Goal: Transaction & Acquisition: Obtain resource

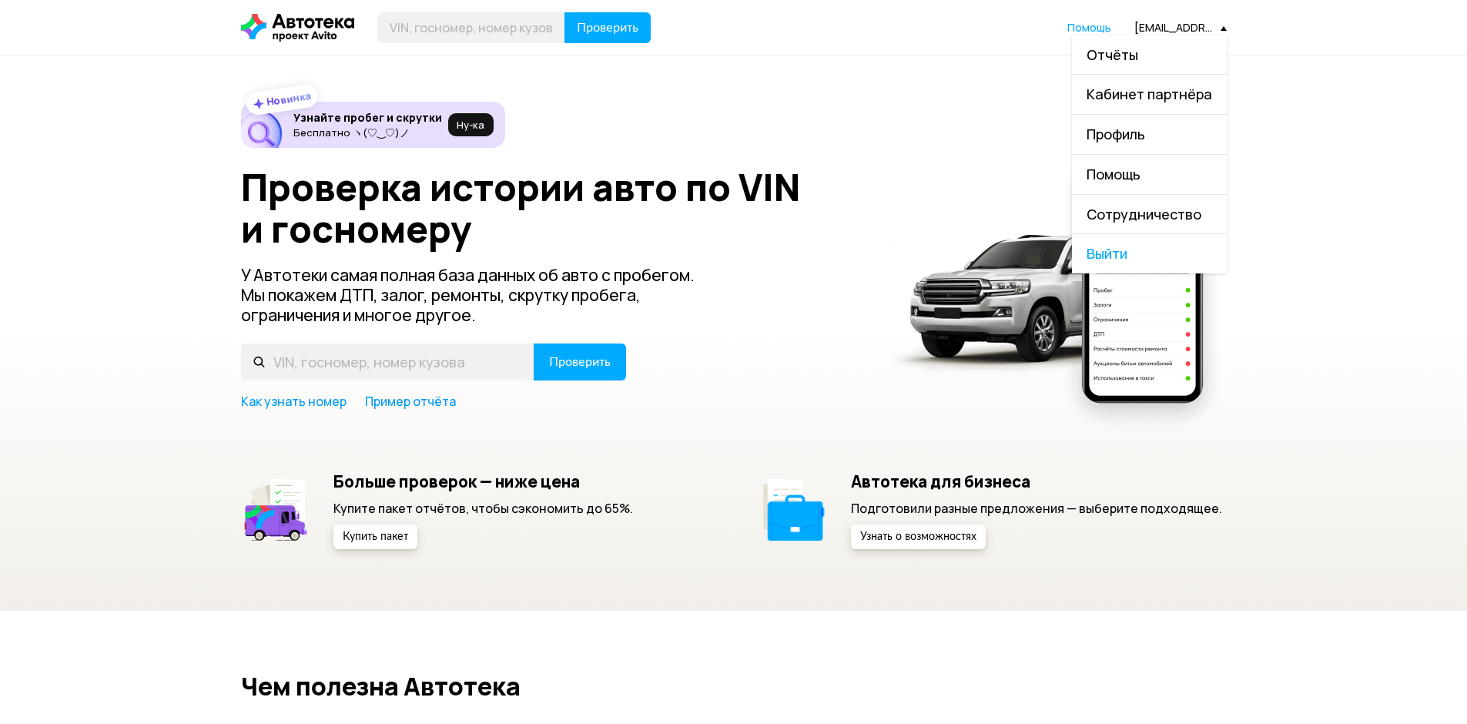
click at [1134, 59] on span "Отчёты" at bounding box center [1112, 54] width 52 height 18
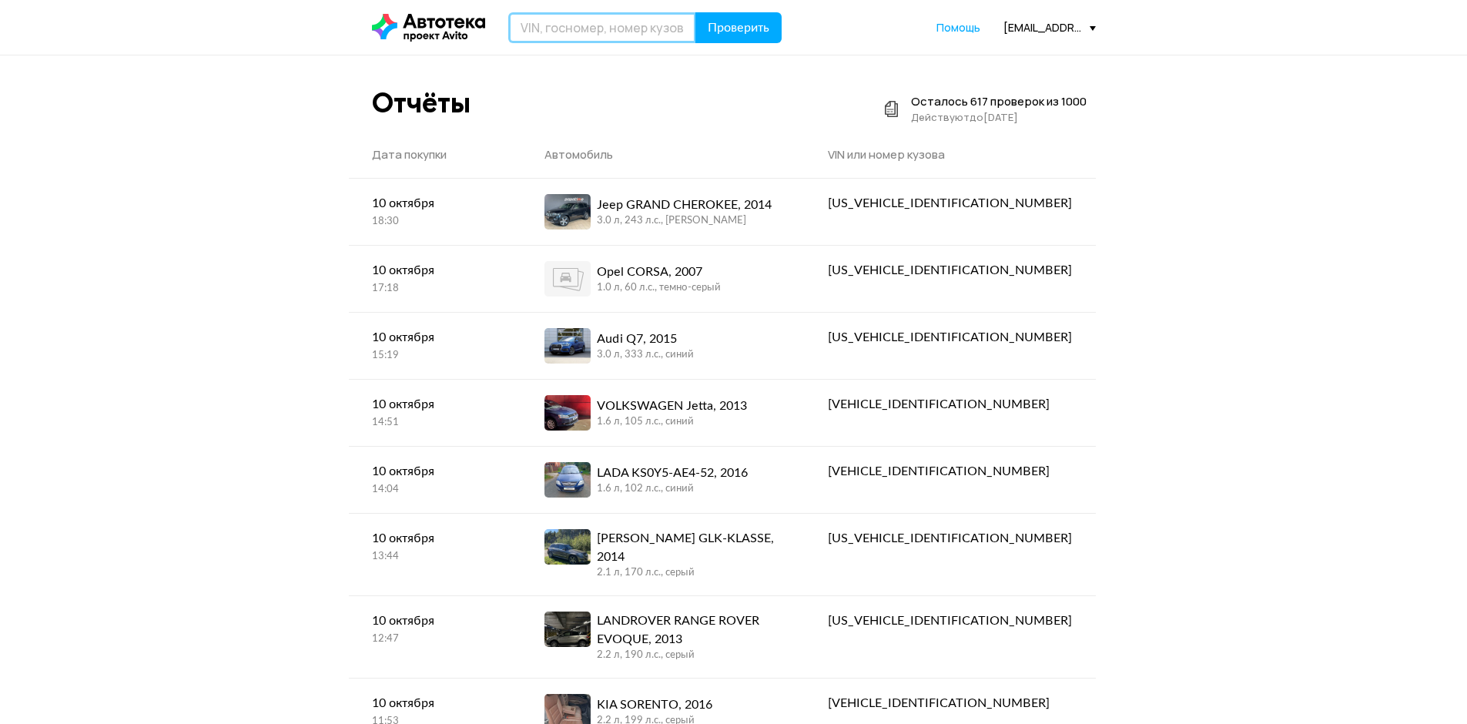
click at [641, 31] on input "text" at bounding box center [602, 27] width 188 height 31
paste input "[US_VEHICLE_IDENTIFICATION_NUMBER]"
type input "[US_VEHICLE_IDENTIFICATION_NUMBER]"
click at [722, 28] on span "Проверить" at bounding box center [739, 28] width 62 height 12
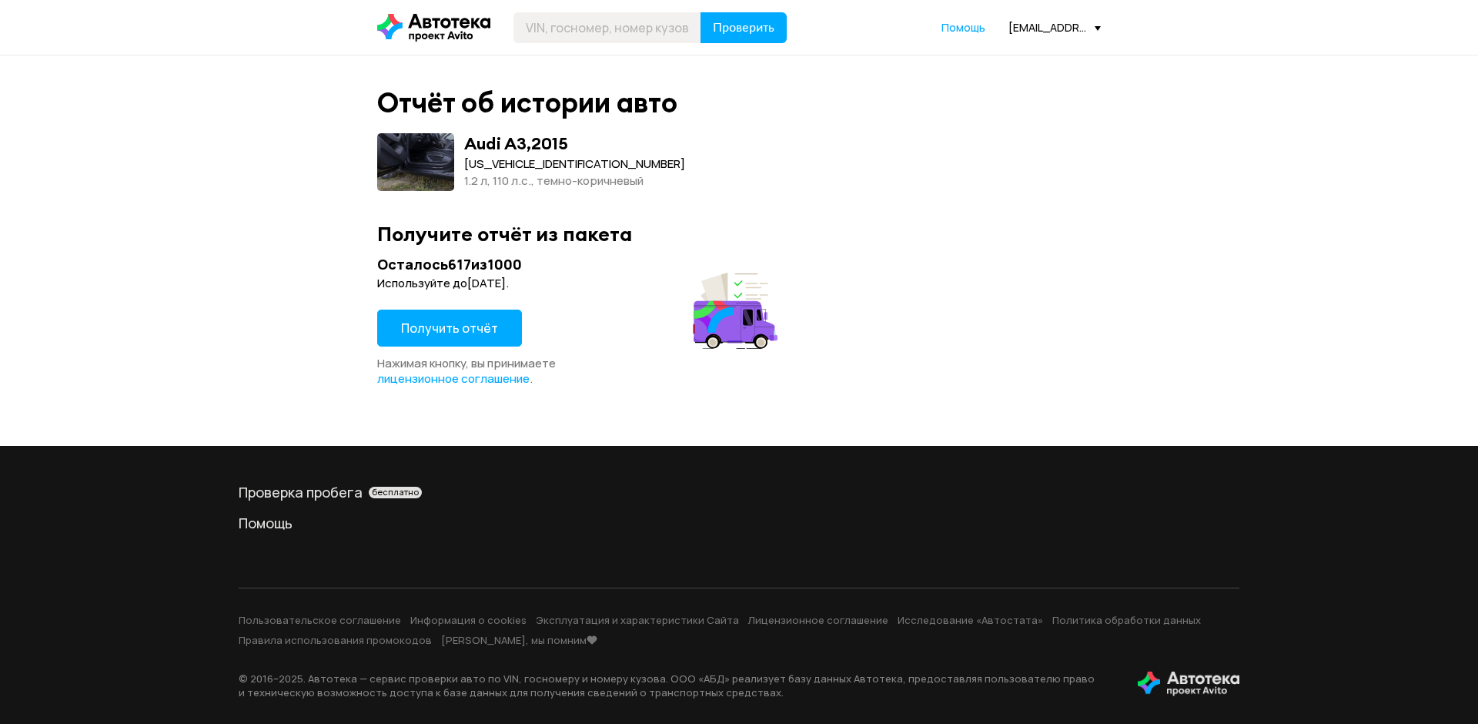
click at [443, 323] on span "Получить отчёт" at bounding box center [449, 328] width 97 height 17
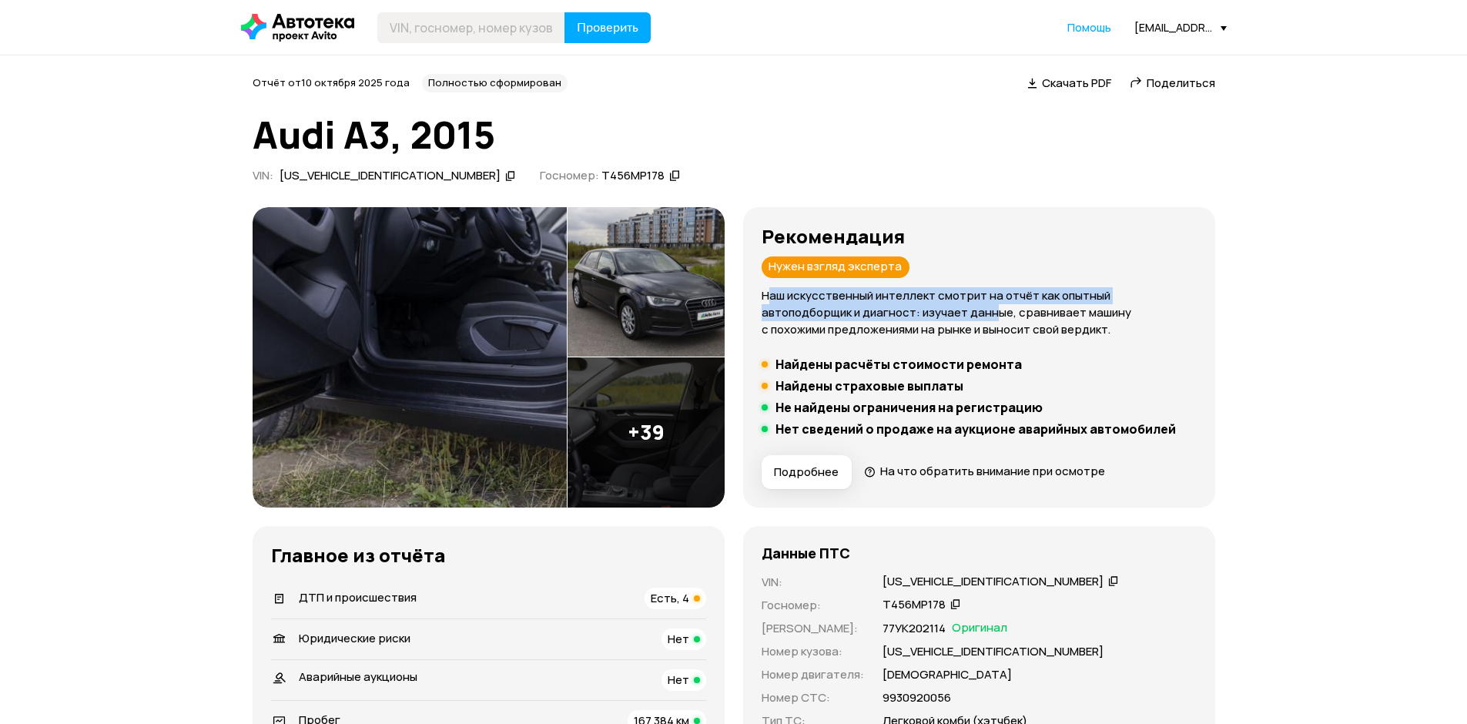
drag, startPoint x: 768, startPoint y: 288, endPoint x: 1112, endPoint y: 369, distance: 352.8
click at [944, 311] on p "Наш искусственный интеллект смотрит на отчёт как опытный автоподборщик и диагно…" at bounding box center [978, 312] width 435 height 51
click at [1203, 352] on div "Рекомендация Нужен взгляд эксперта Наш искусственный интеллект смотрит на отчёт…" at bounding box center [979, 357] width 472 height 300
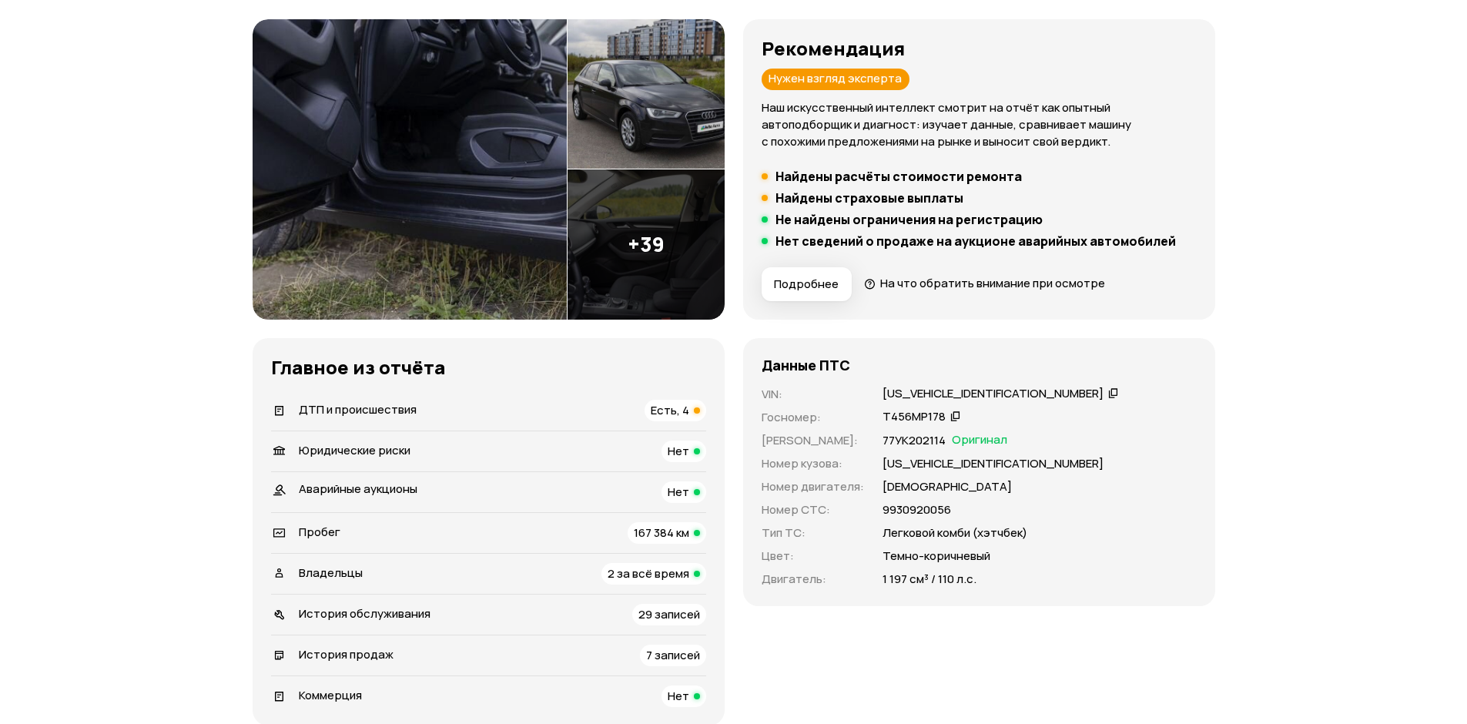
scroll to position [231, 0]
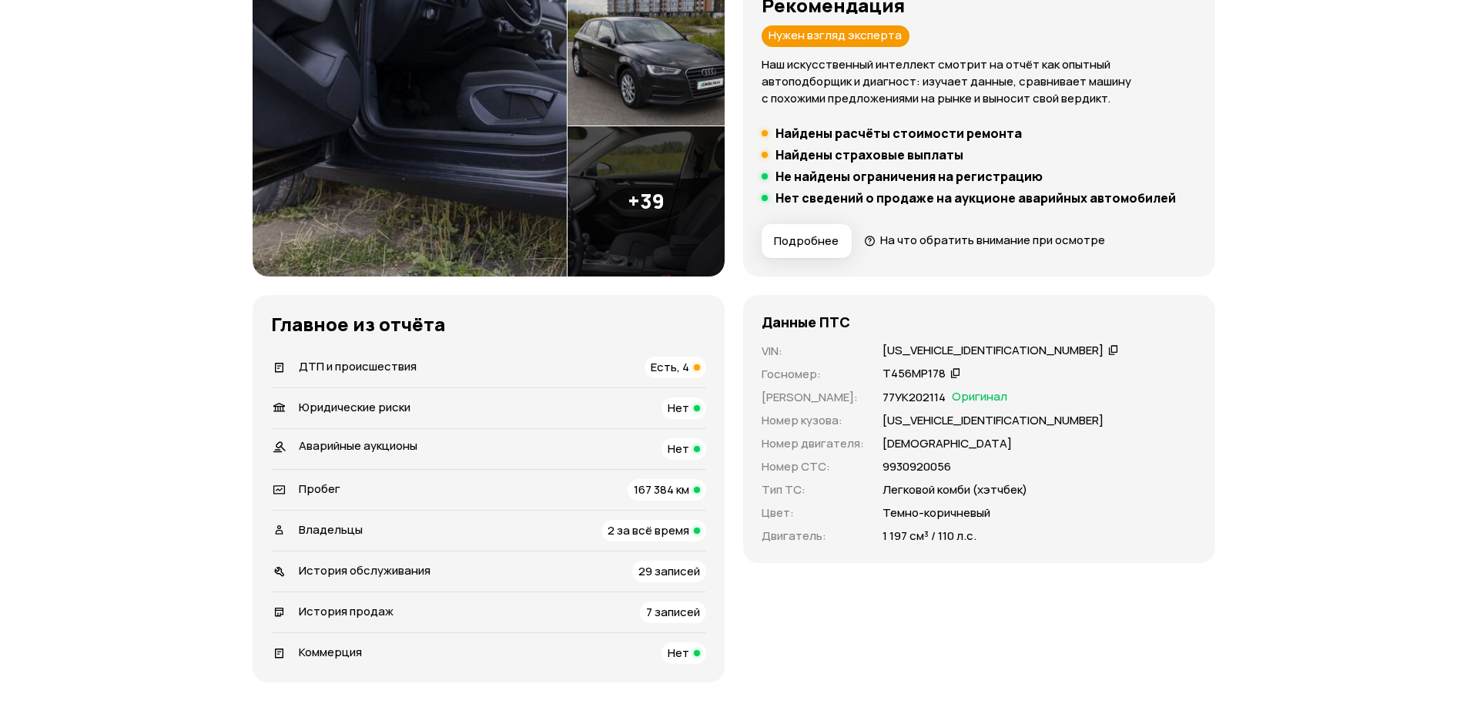
click at [951, 371] on icon at bounding box center [955, 372] width 11 height 15
click at [422, 360] on div "ДТП и происшествия Есть, 4" at bounding box center [488, 367] width 435 height 22
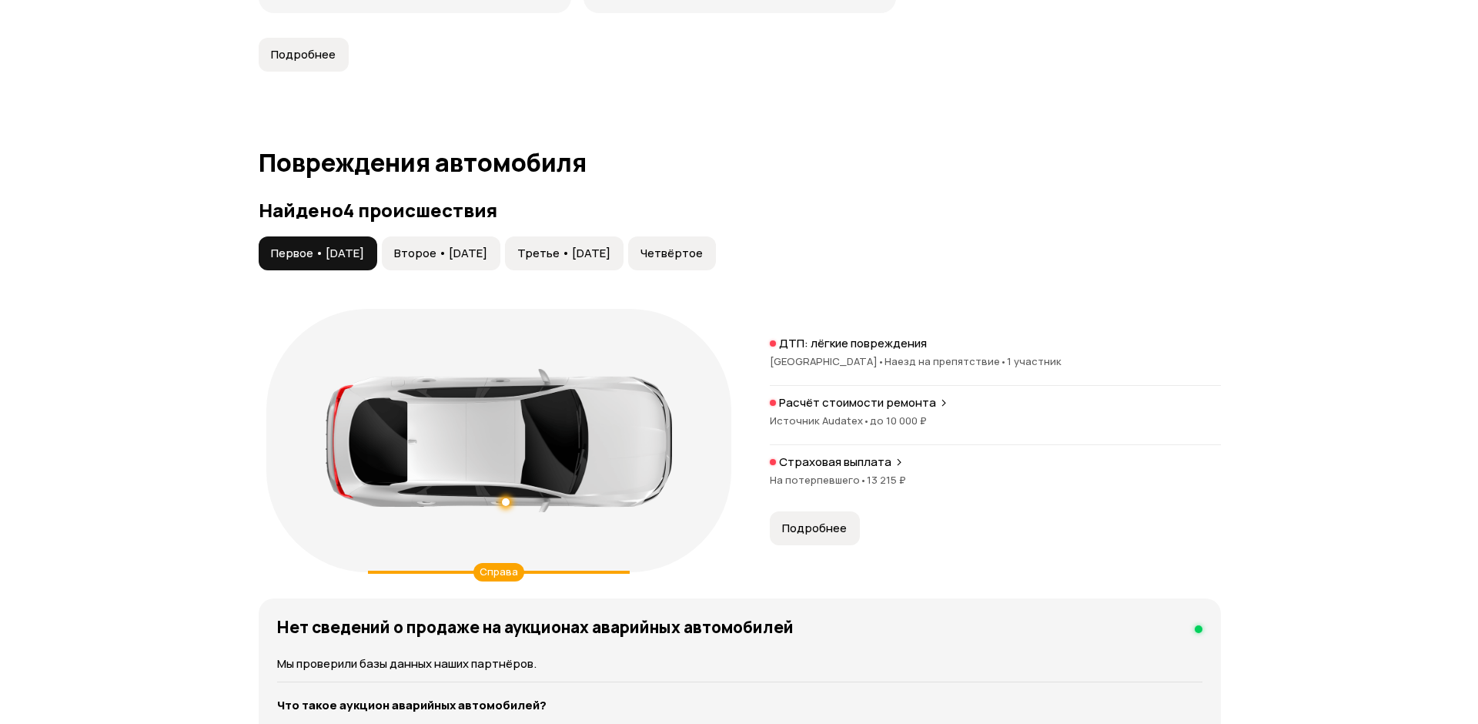
scroll to position [1595, 0]
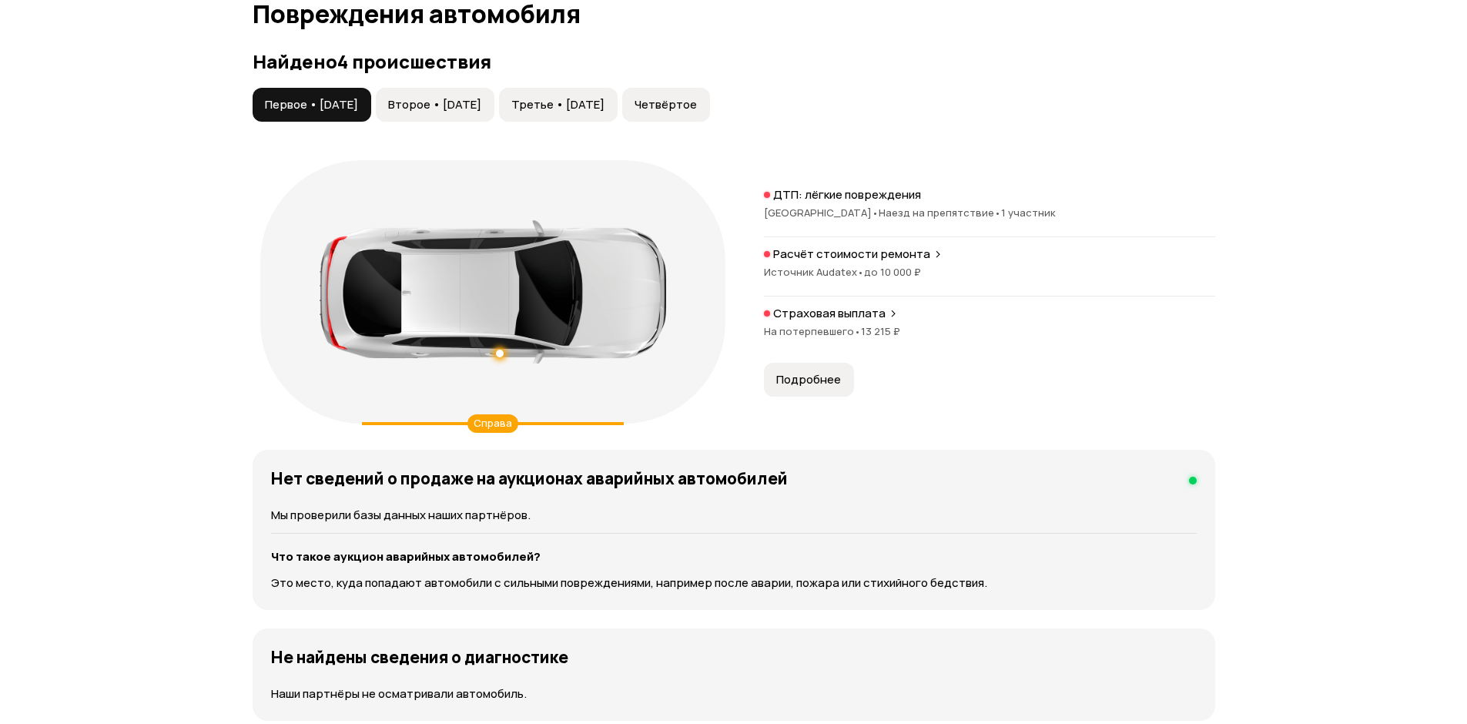
click at [801, 392] on button "Подробнее" at bounding box center [809, 380] width 90 height 34
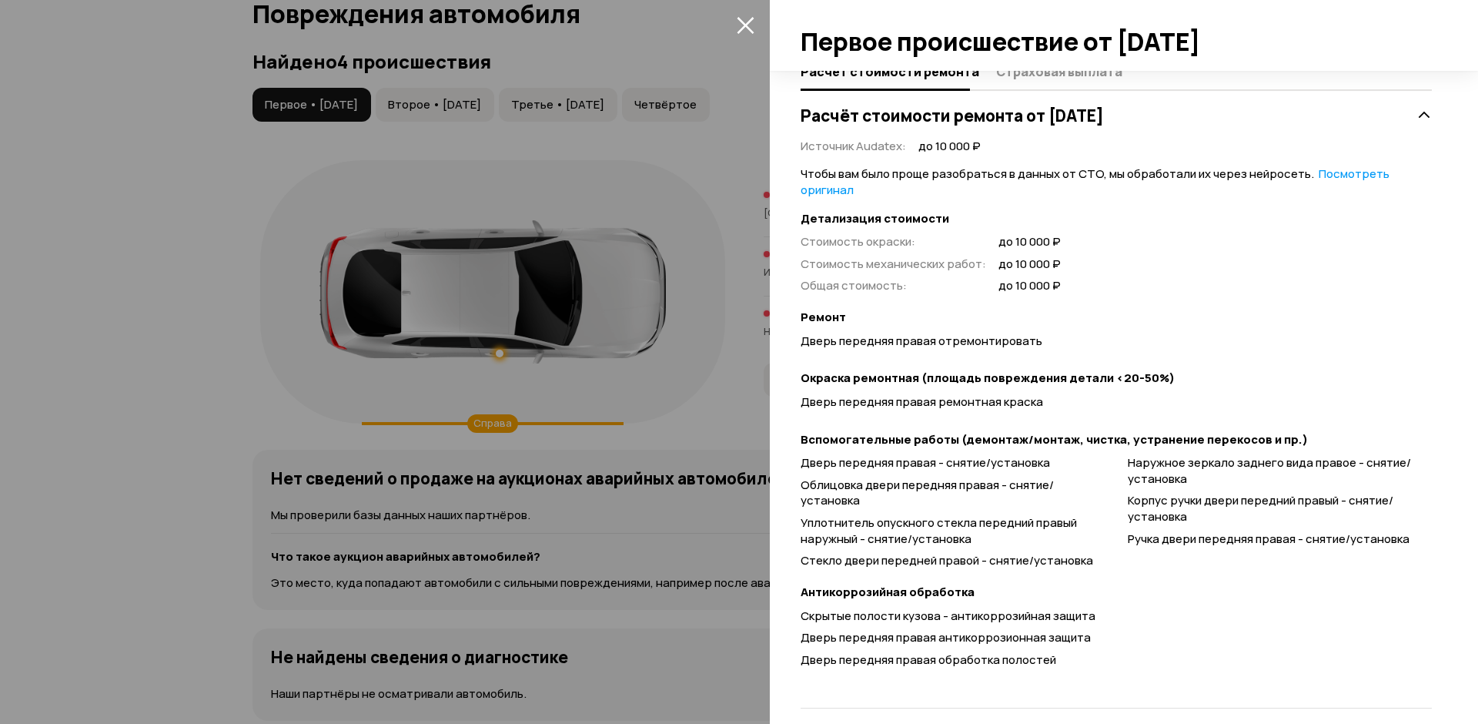
scroll to position [308, 0]
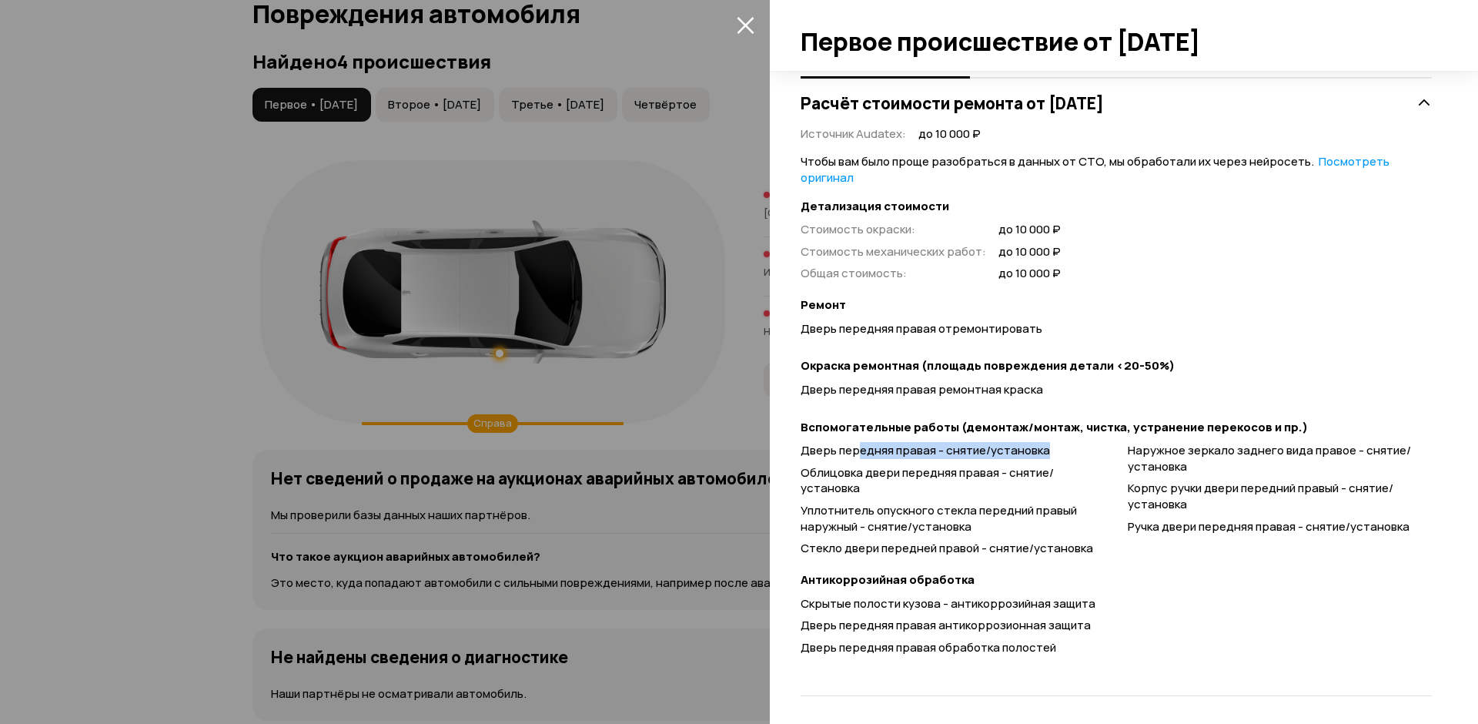
click at [1110, 452] on div "Дверь передняя правая - снятие/установка Облицовка двери передняя правая - снят…" at bounding box center [1116, 500] width 631 height 114
click at [1013, 522] on div "Уплотнитель опускного стекла передний правый наружный - снятие/установка" at bounding box center [953, 519] width 304 height 32
drag, startPoint x: 828, startPoint y: 394, endPoint x: 1145, endPoint y: 390, distance: 316.5
click at [1123, 390] on div "Дверь передняя правая ремонтная краска" at bounding box center [1116, 390] width 631 height 16
drag, startPoint x: 999, startPoint y: 470, endPoint x: 986, endPoint y: 467, distance: 14.2
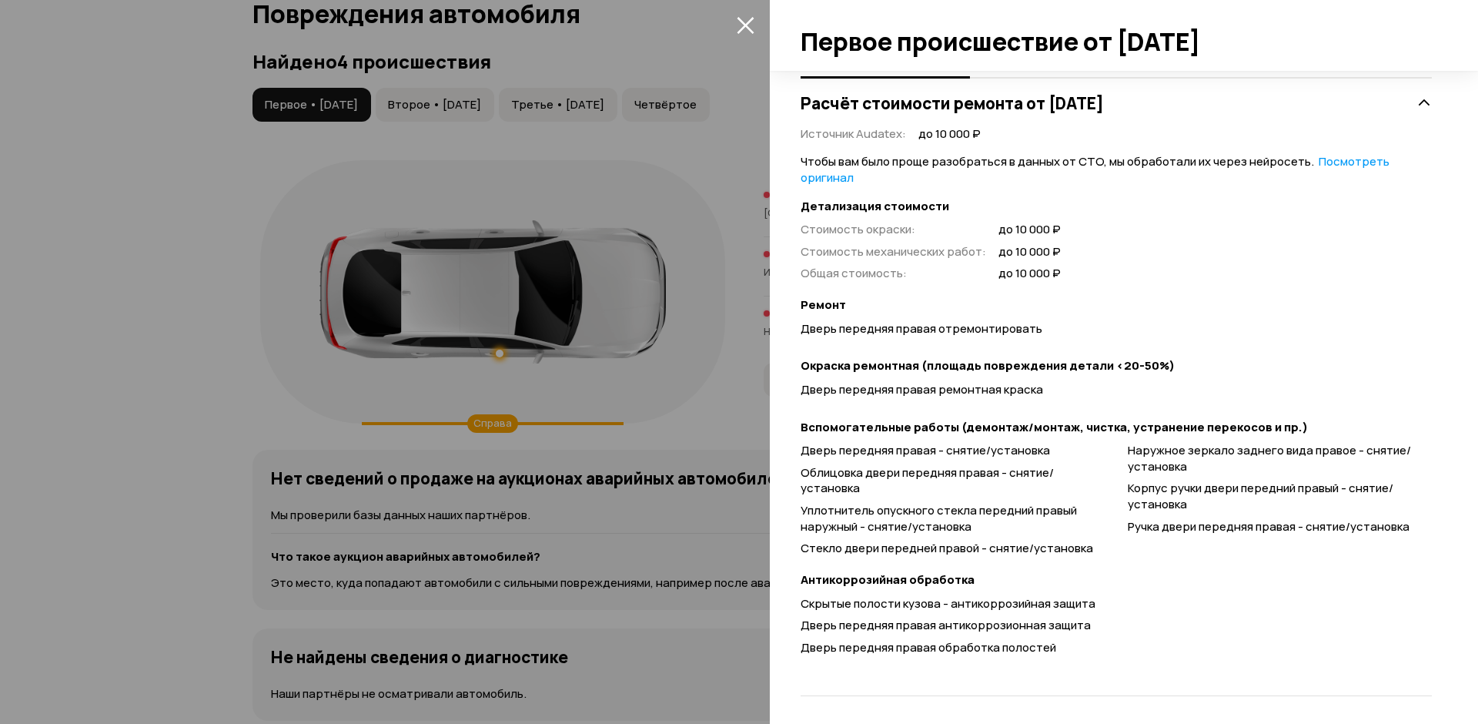
click at [999, 470] on span "Облицовка двери передняя правая - снятие/установка" at bounding box center [927, 480] width 253 height 32
click at [109, 311] on div at bounding box center [739, 362] width 1478 height 724
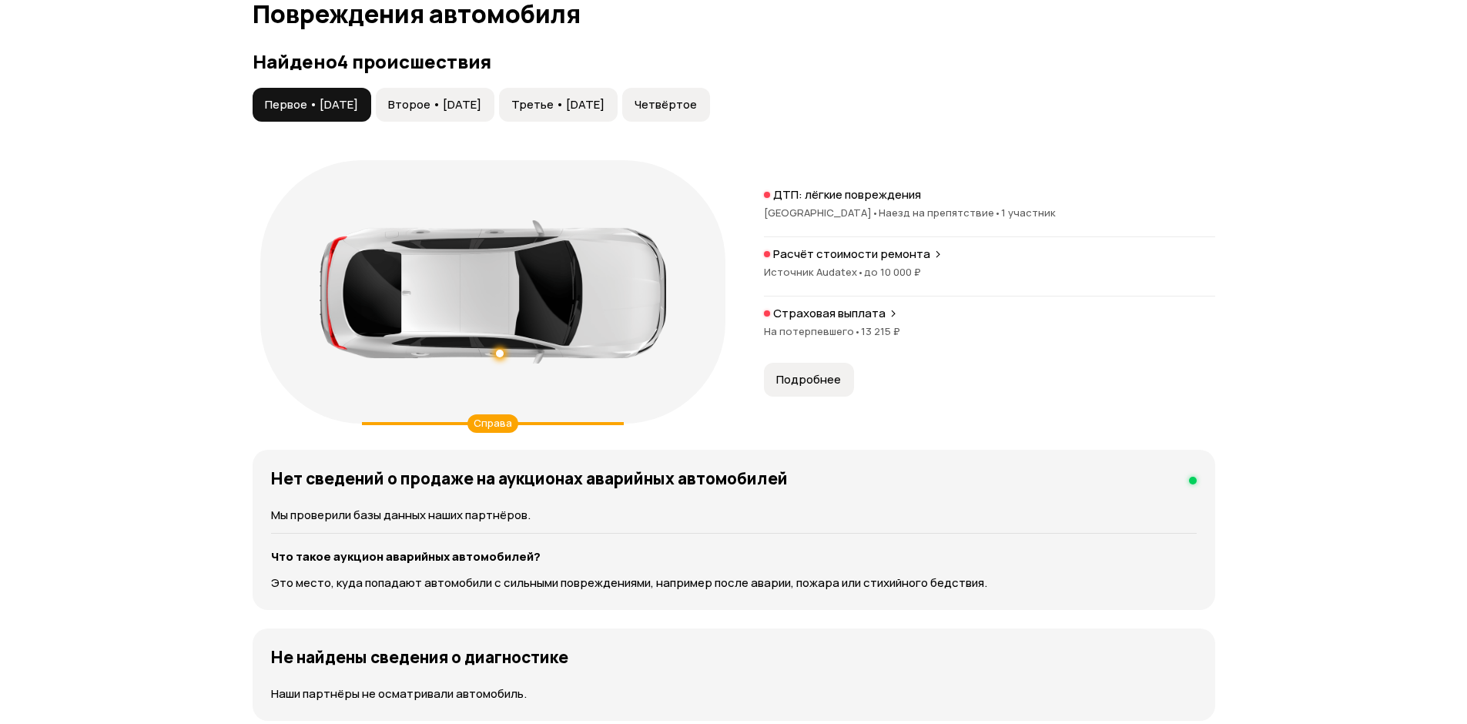
click at [480, 112] on span "Второе • [DATE]" at bounding box center [434, 104] width 93 height 15
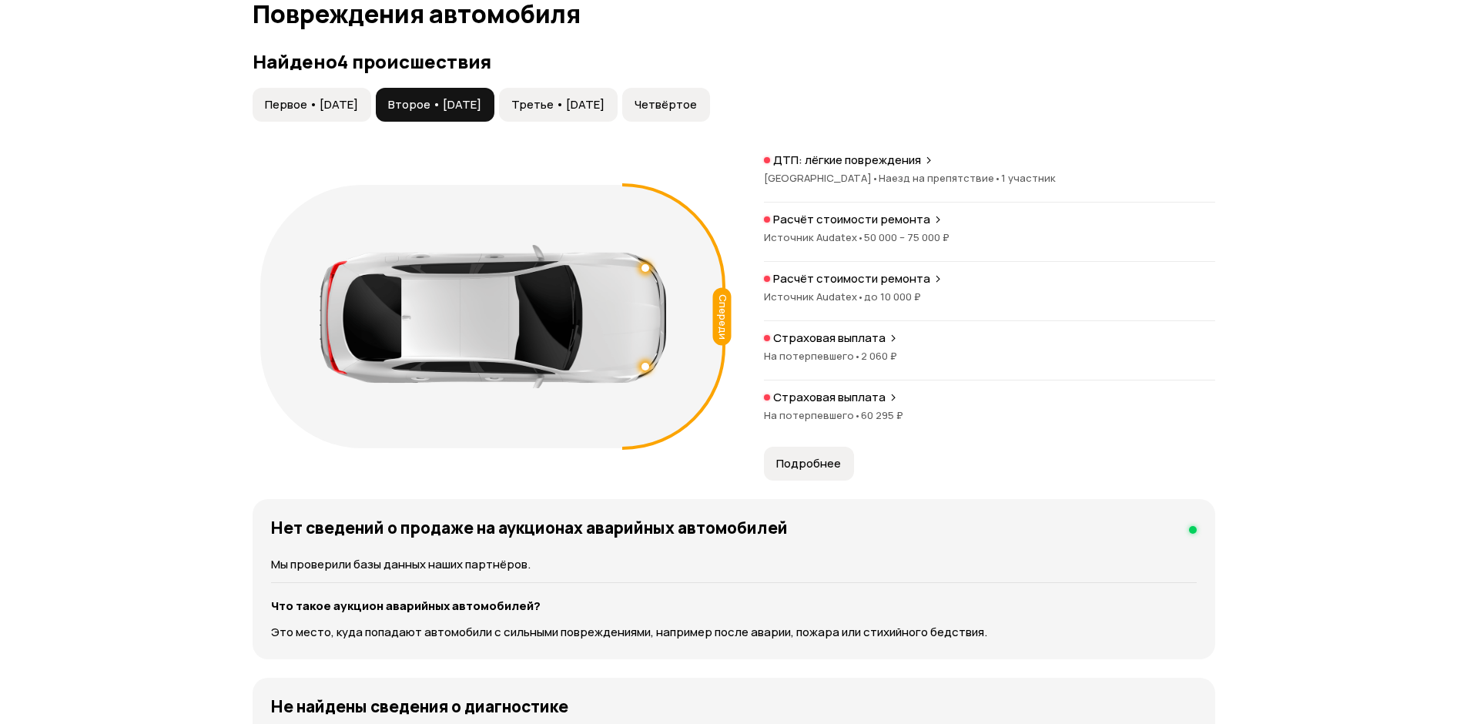
click at [814, 452] on button "Подробнее" at bounding box center [809, 464] width 90 height 34
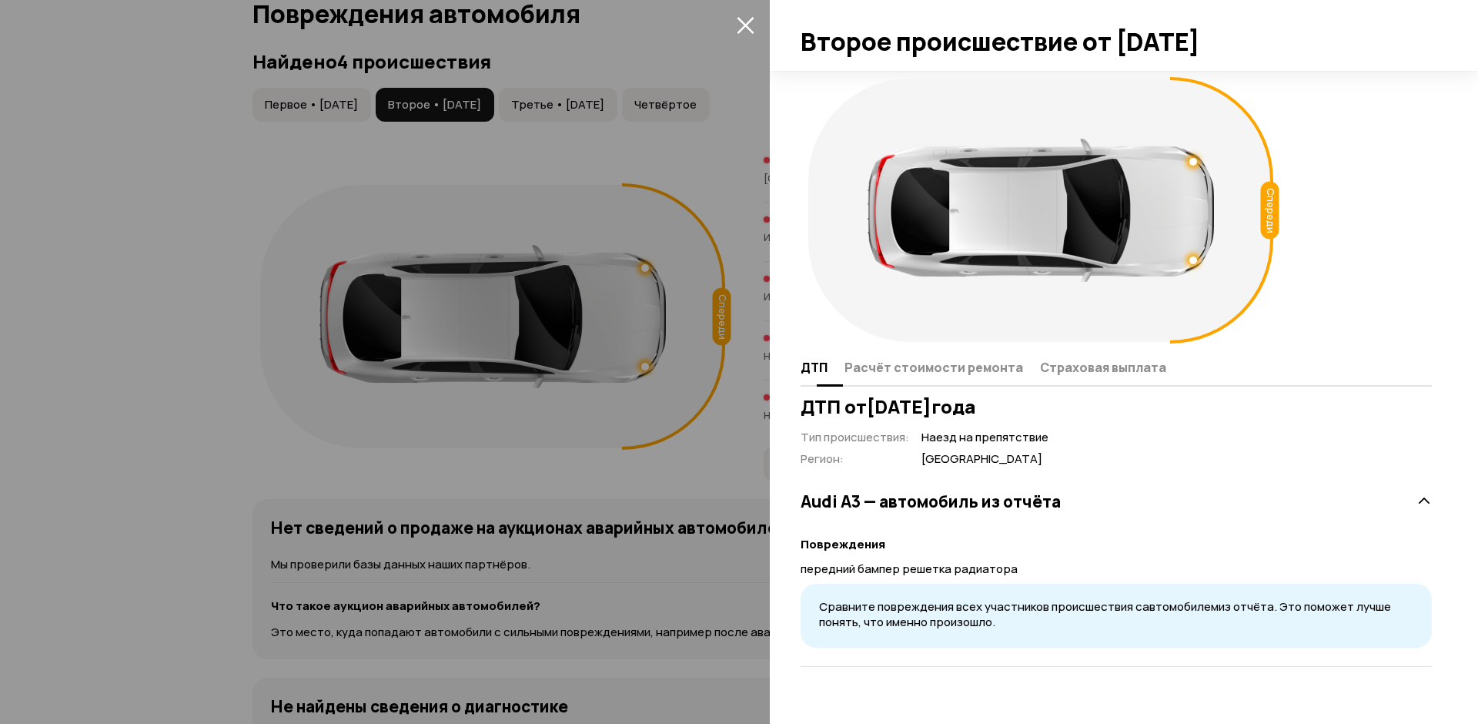
click at [930, 368] on span "Расчёт стоимости ремонта" at bounding box center [934, 367] width 179 height 15
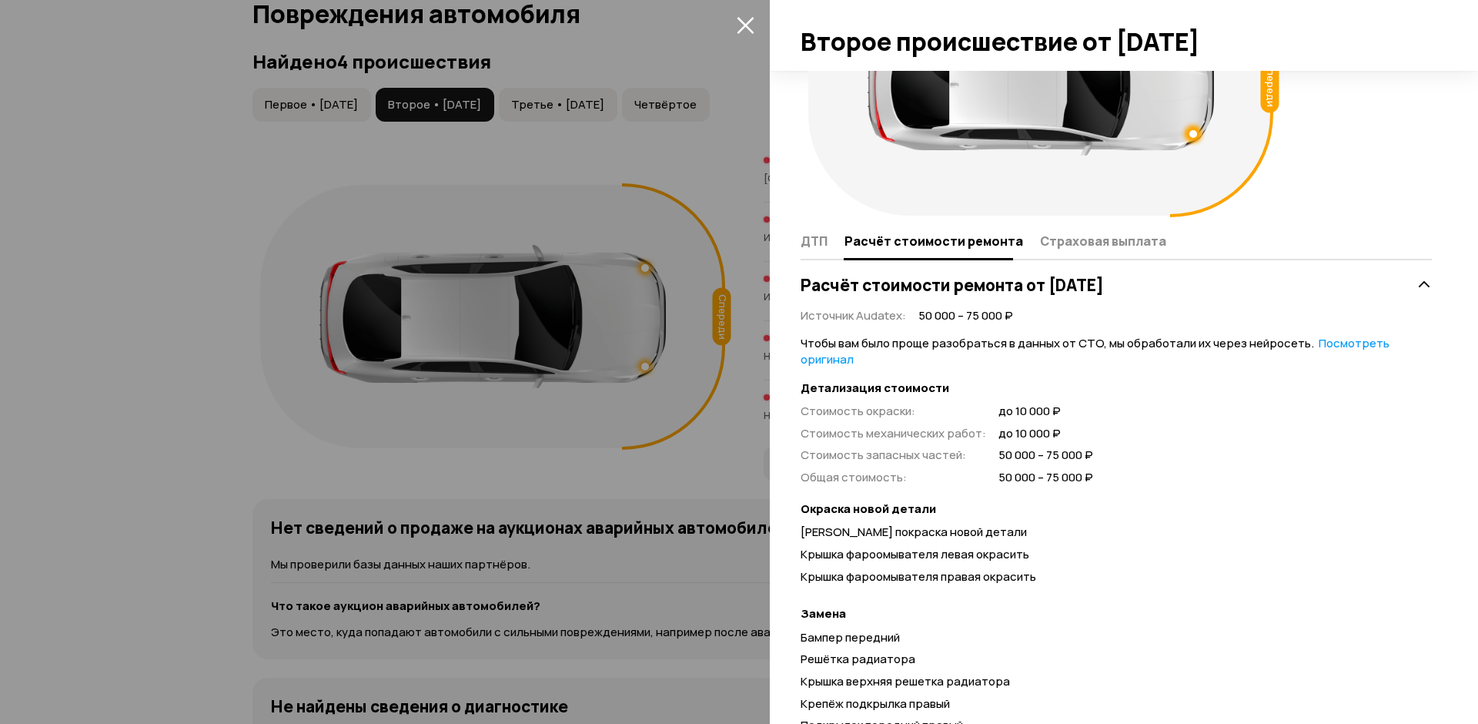
scroll to position [99, 0]
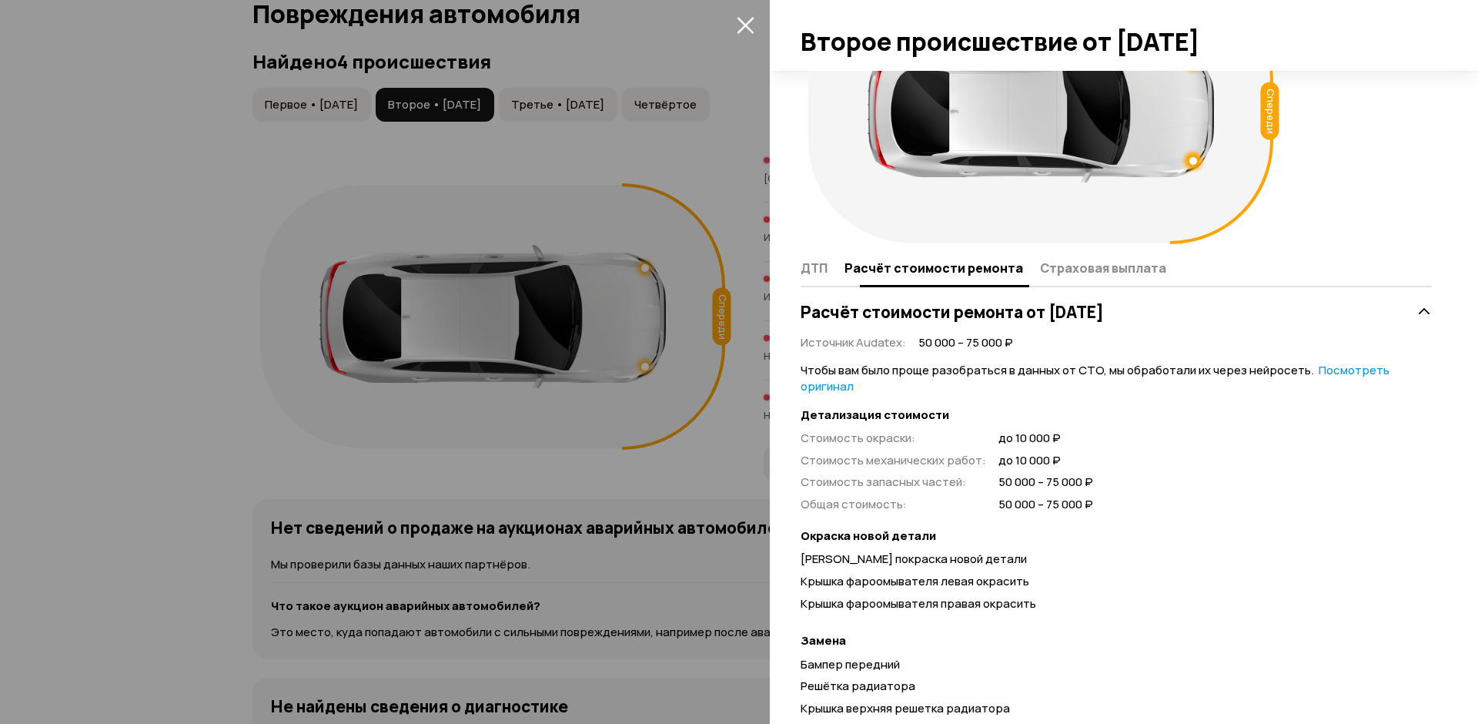
click at [1069, 265] on span "Страховая выплата" at bounding box center [1103, 267] width 126 height 15
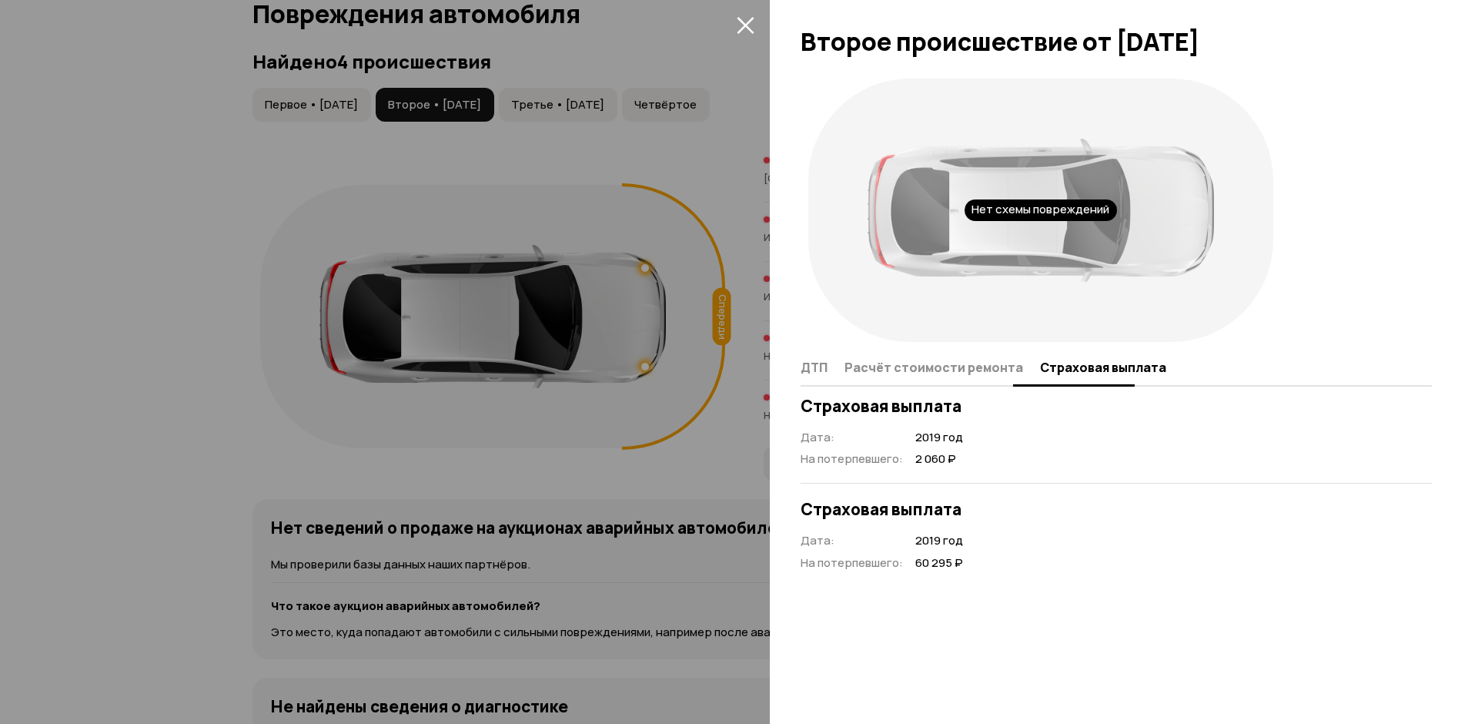
click at [937, 367] on span "Расчёт стоимости ремонта" at bounding box center [934, 367] width 179 height 15
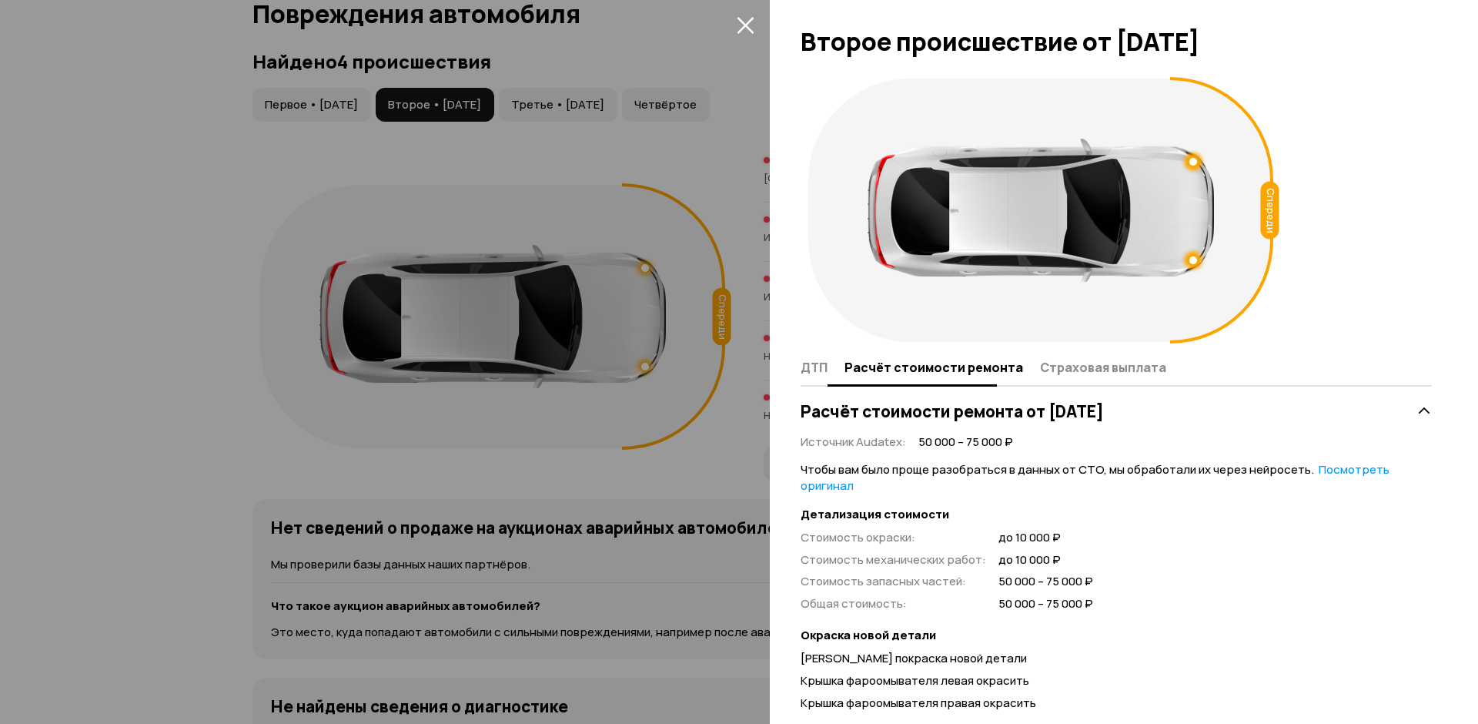
click at [826, 363] on span "ДТП" at bounding box center [814, 367] width 27 height 15
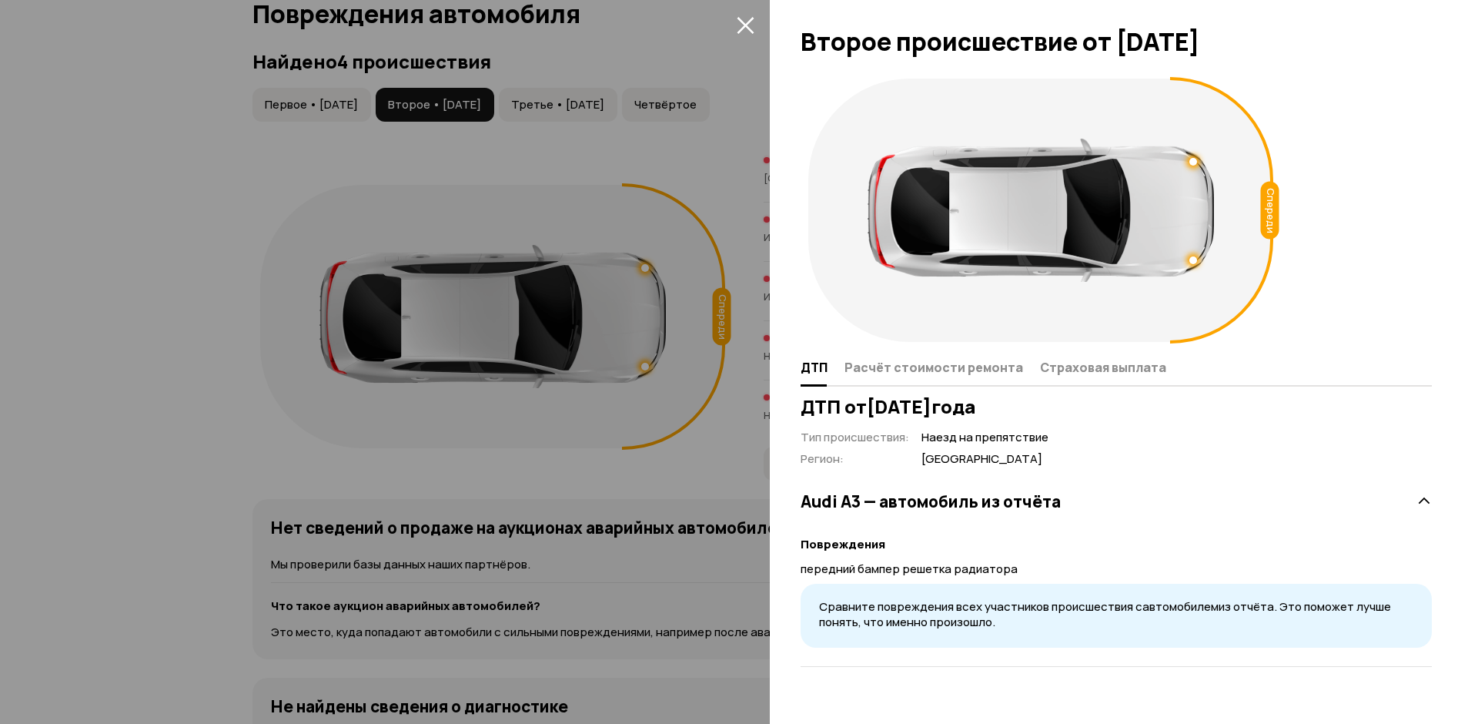
click at [677, 448] on div at bounding box center [739, 362] width 1478 height 724
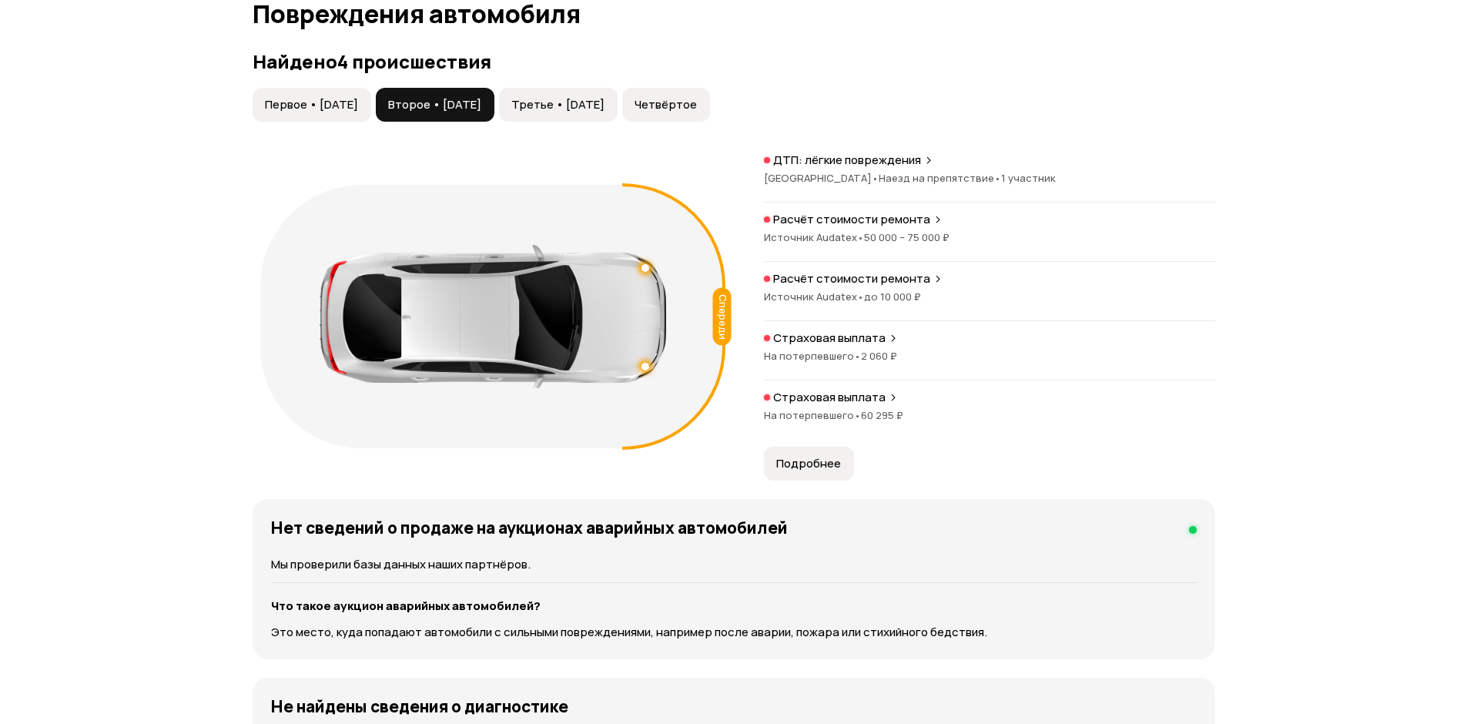
click at [600, 108] on span "Третье • [DATE]" at bounding box center [557, 104] width 93 height 15
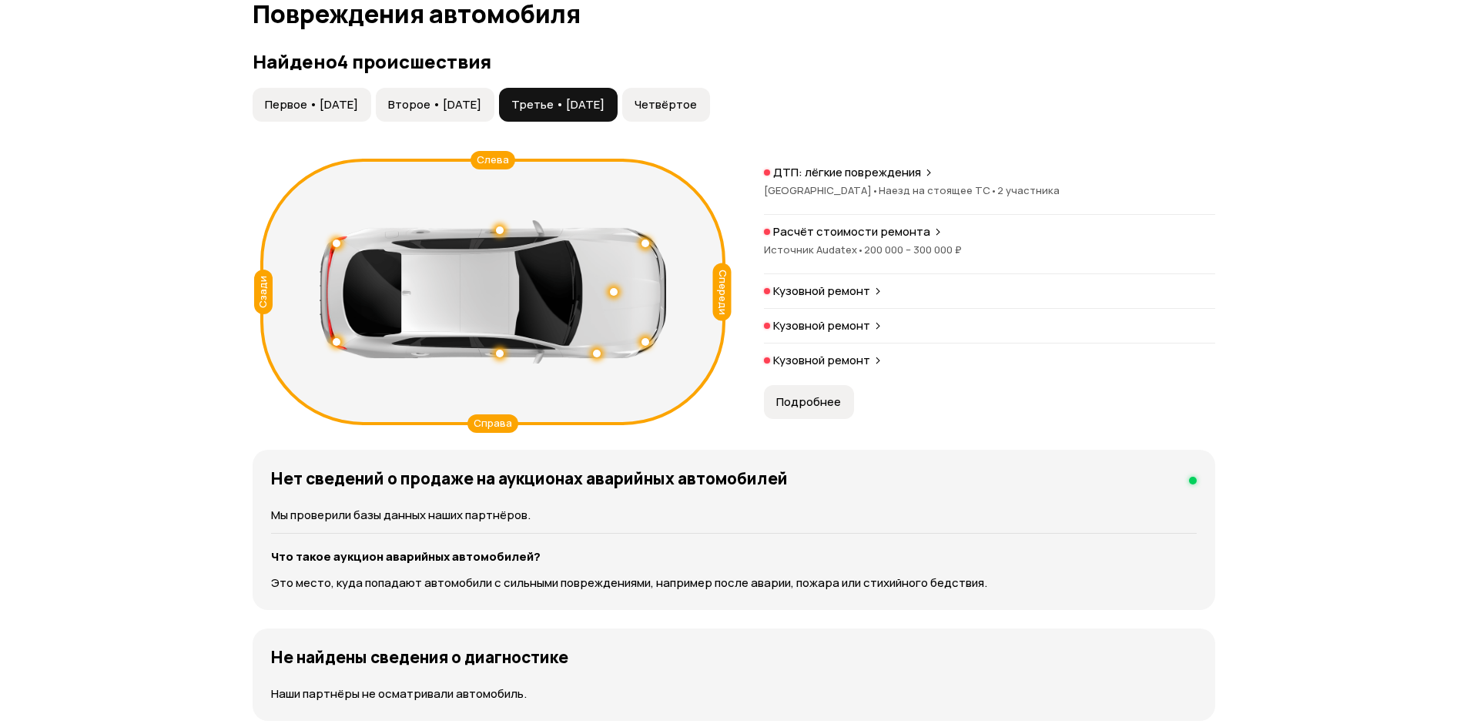
click at [930, 252] on span "200 000 – 300 000 ₽" at bounding box center [913, 250] width 98 height 14
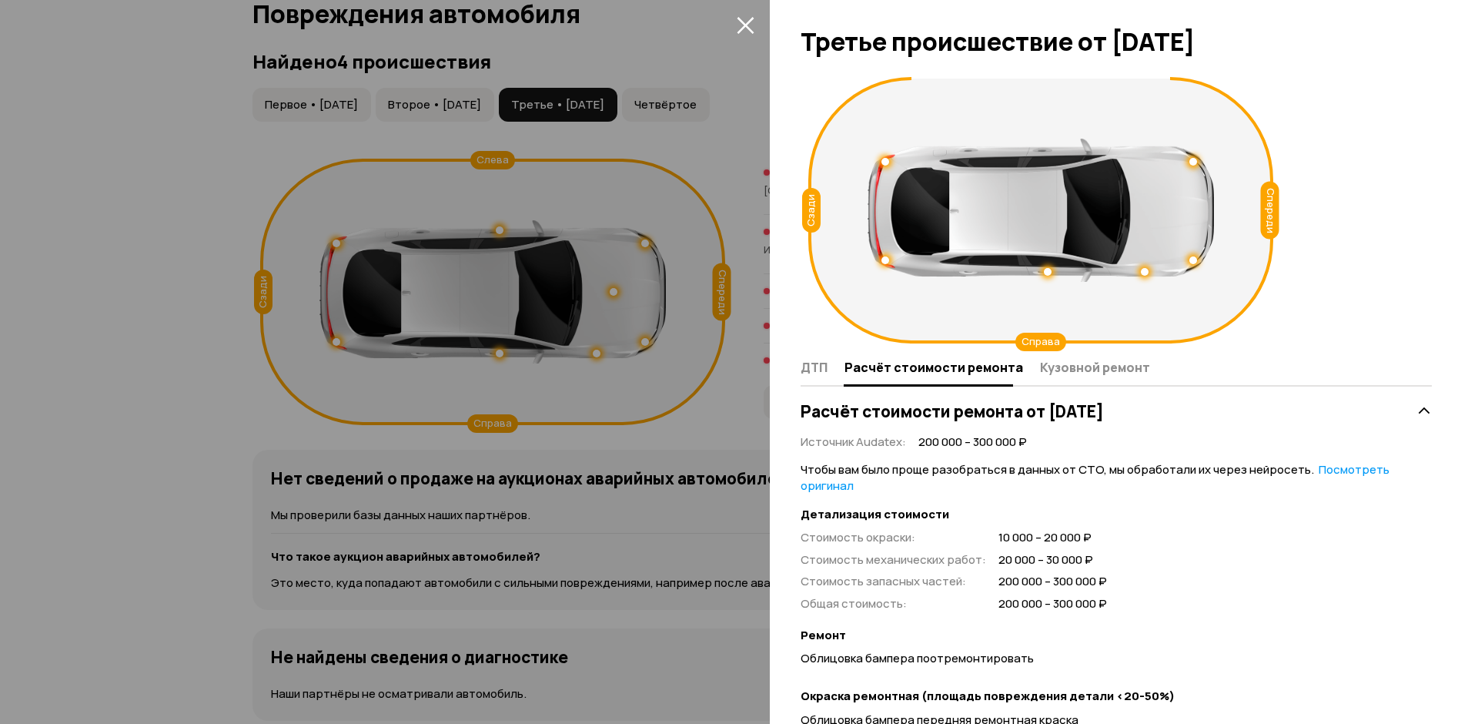
click at [1072, 375] on span "Кузовной ремонт" at bounding box center [1095, 367] width 110 height 15
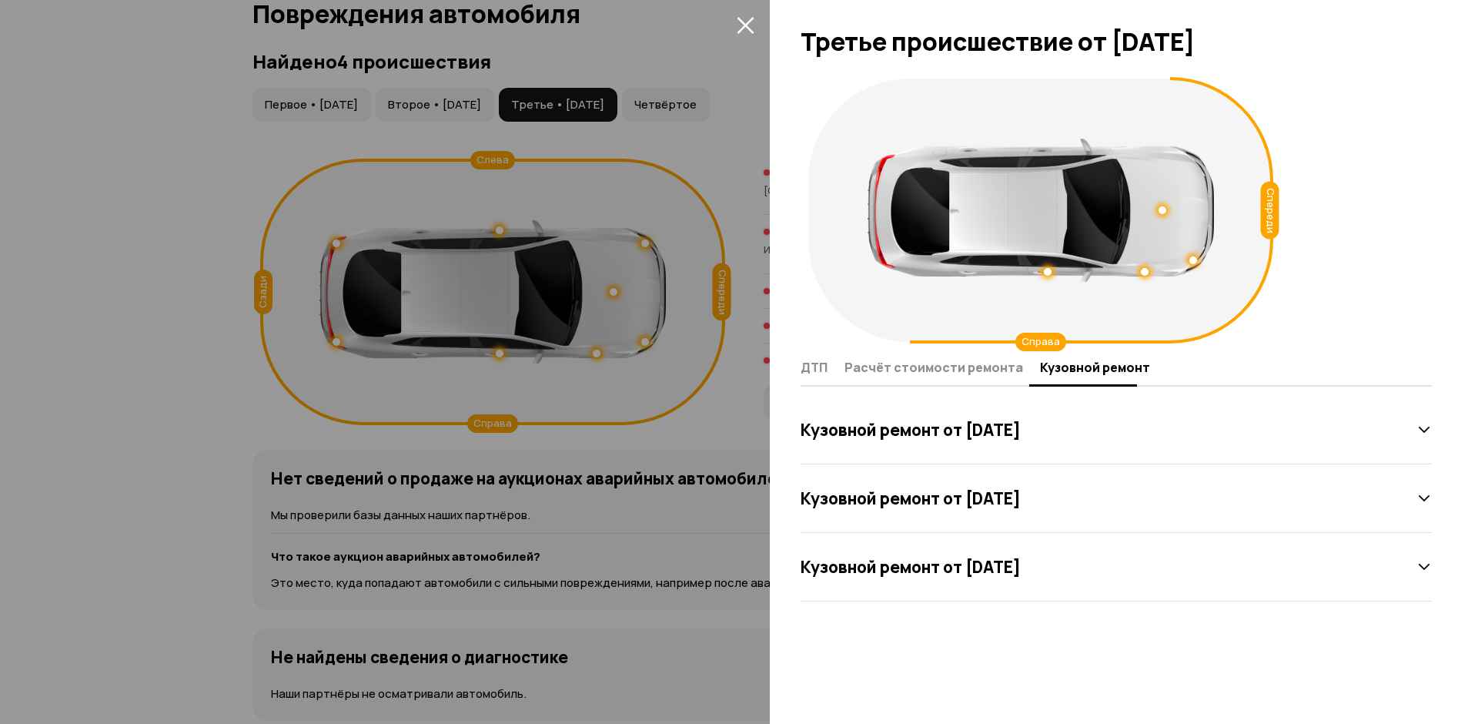
click at [985, 437] on h3 "Кузовной ремонт от [DATE]" at bounding box center [911, 430] width 220 height 20
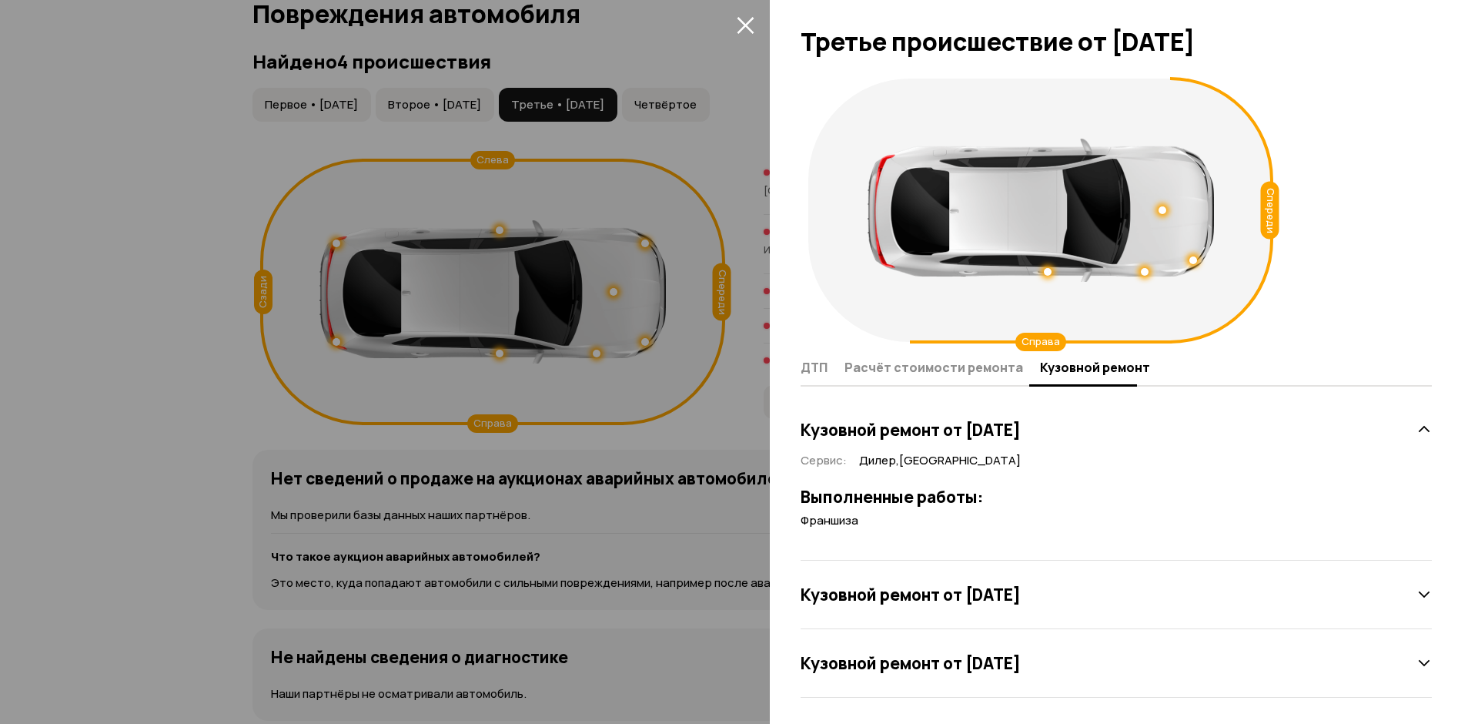
scroll to position [5, 0]
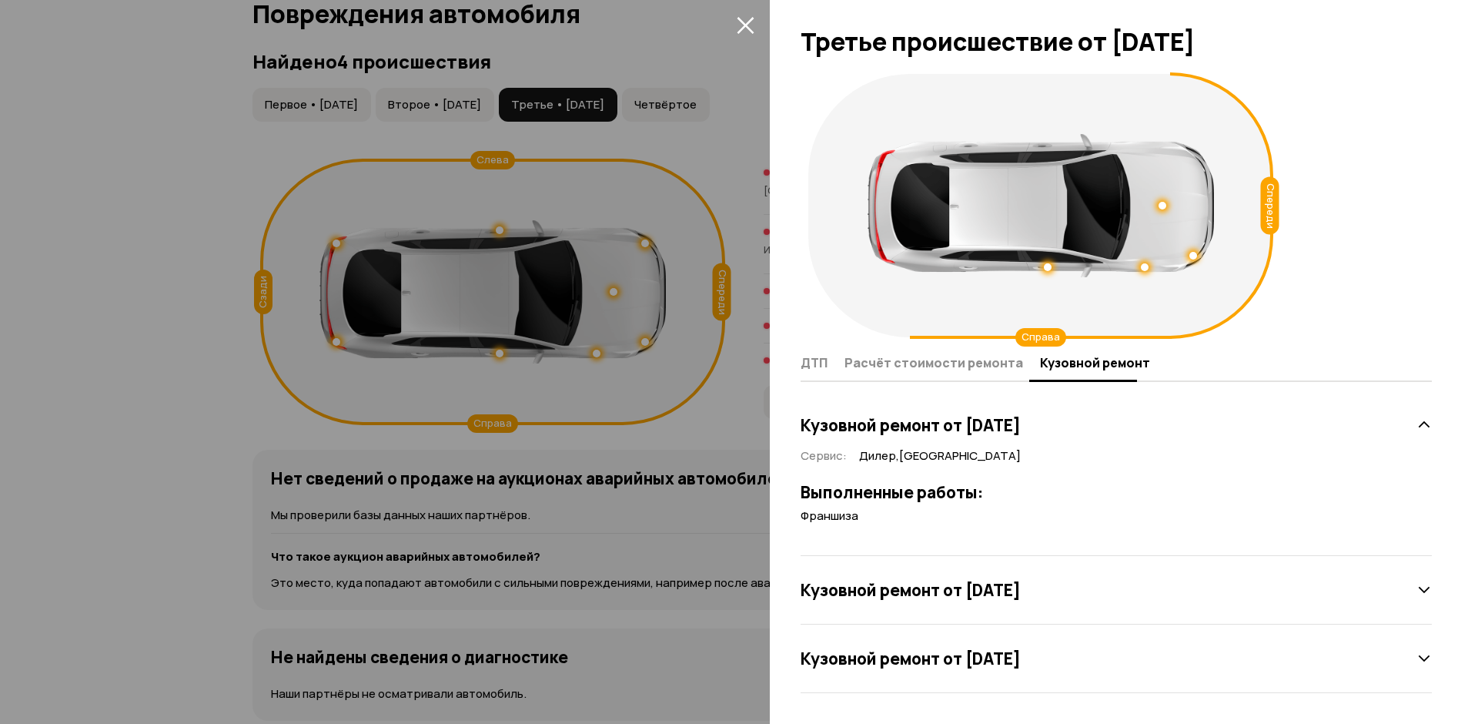
click at [932, 591] on h3 "Кузовной ремонт от [DATE]" at bounding box center [911, 590] width 220 height 20
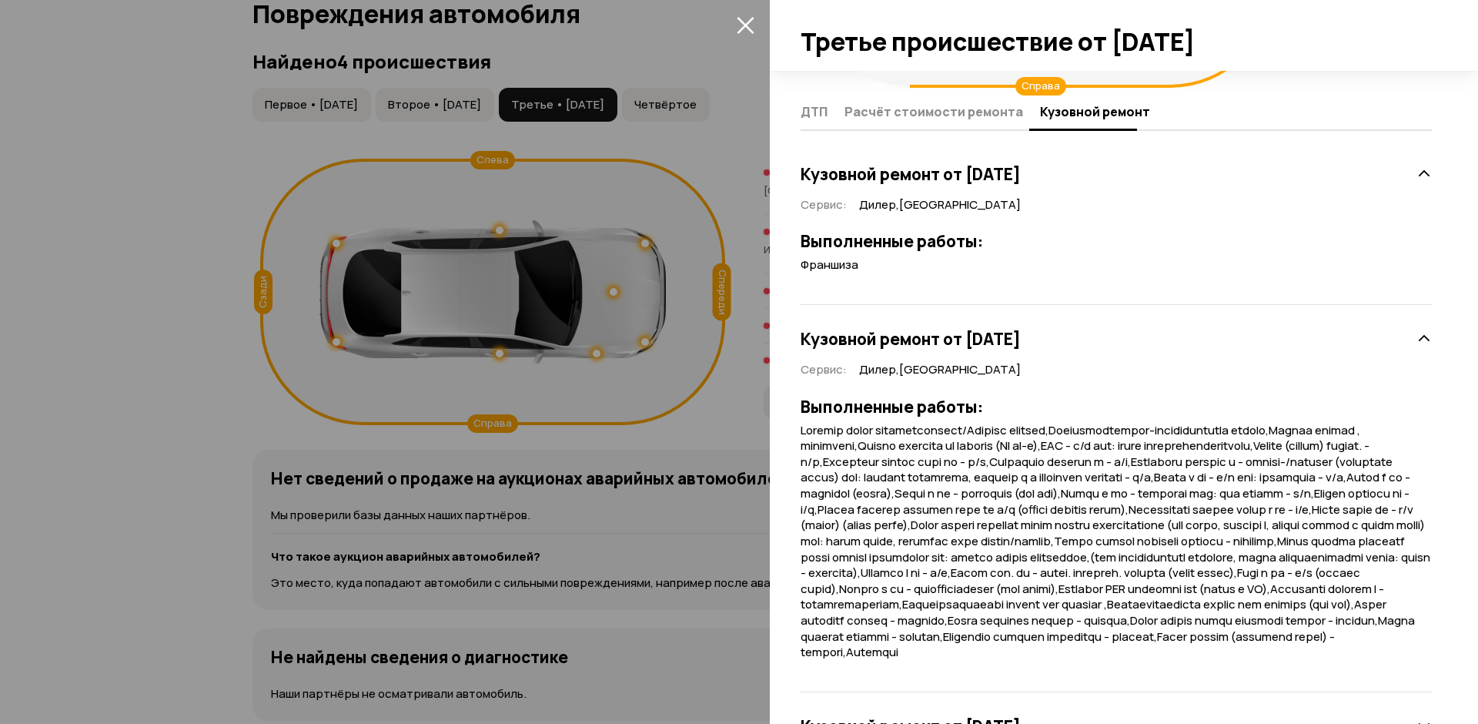
scroll to position [340, 0]
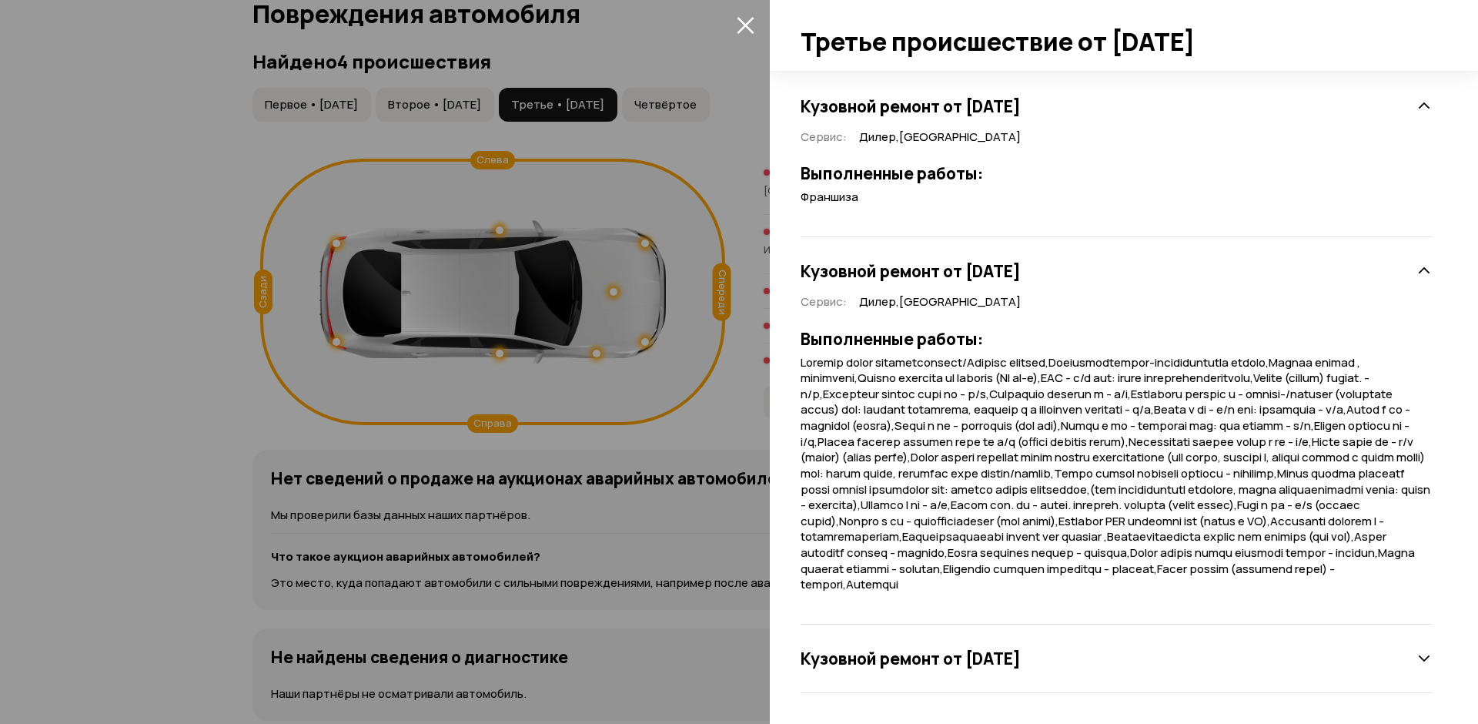
click at [1021, 651] on h3 "Кузовной ремонт от [DATE]" at bounding box center [911, 658] width 220 height 20
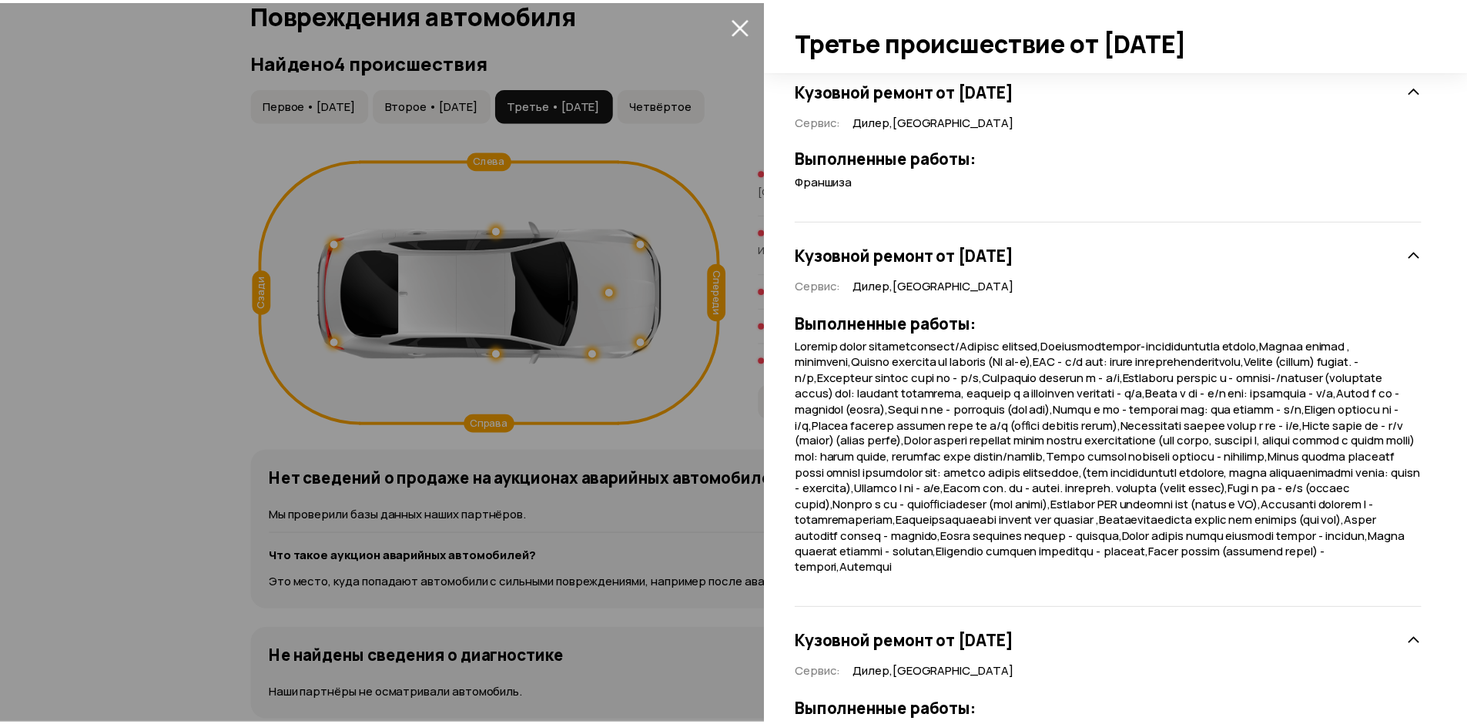
scroll to position [436, 0]
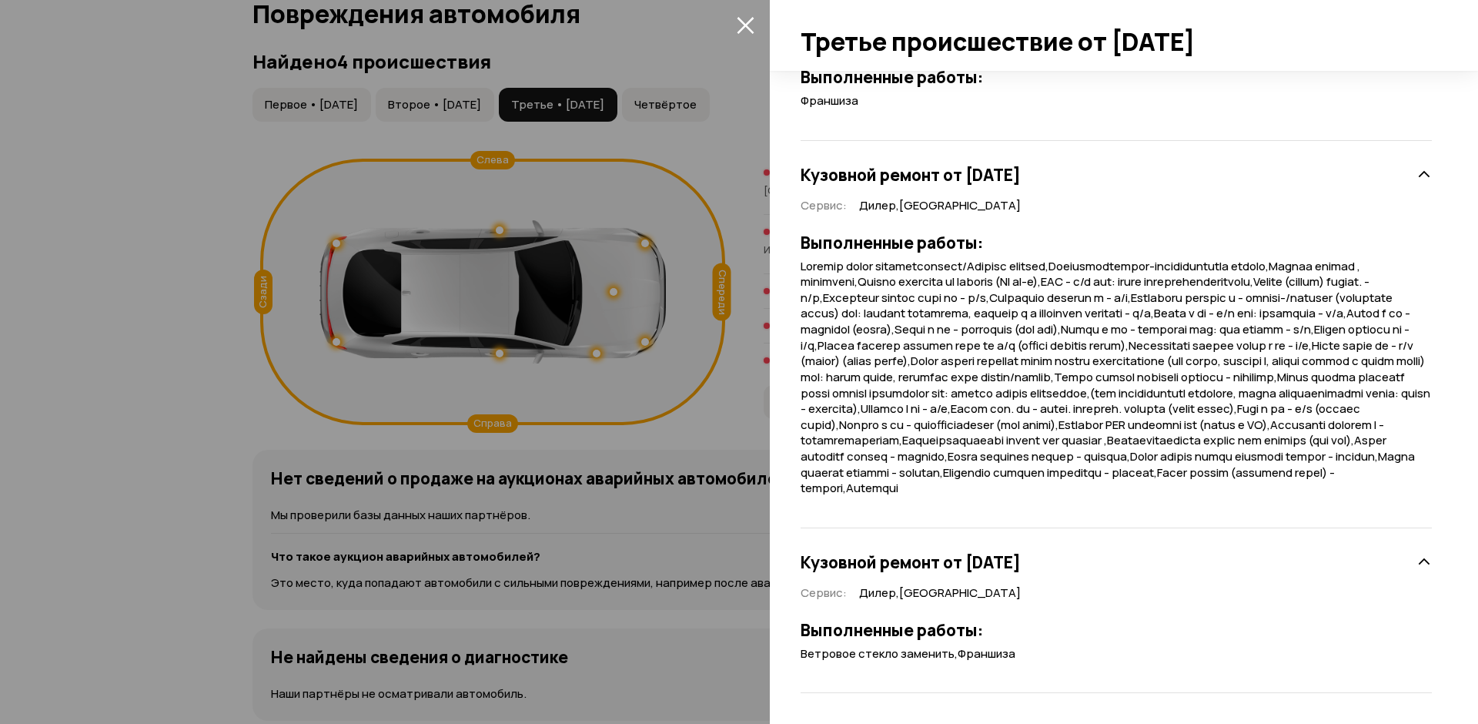
click at [722, 480] on div at bounding box center [739, 362] width 1478 height 724
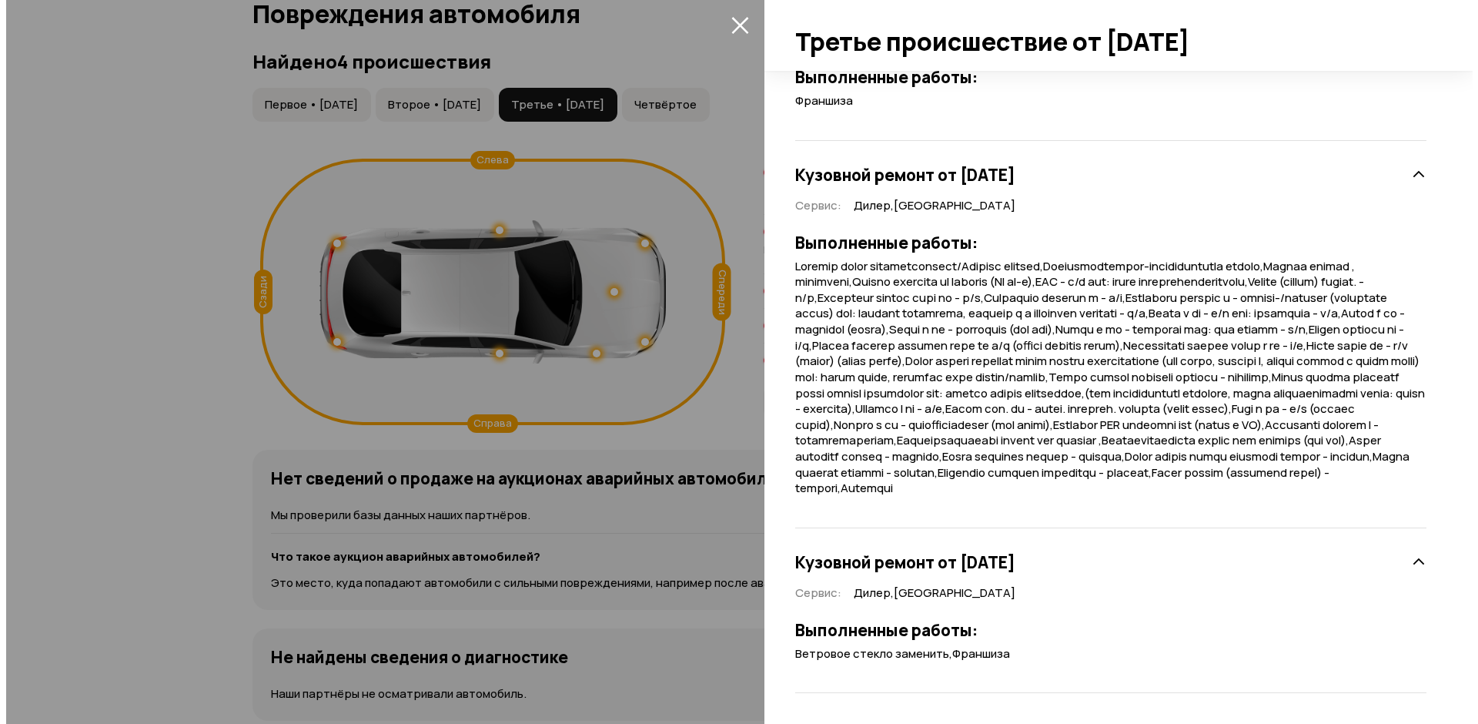
scroll to position [72, 0]
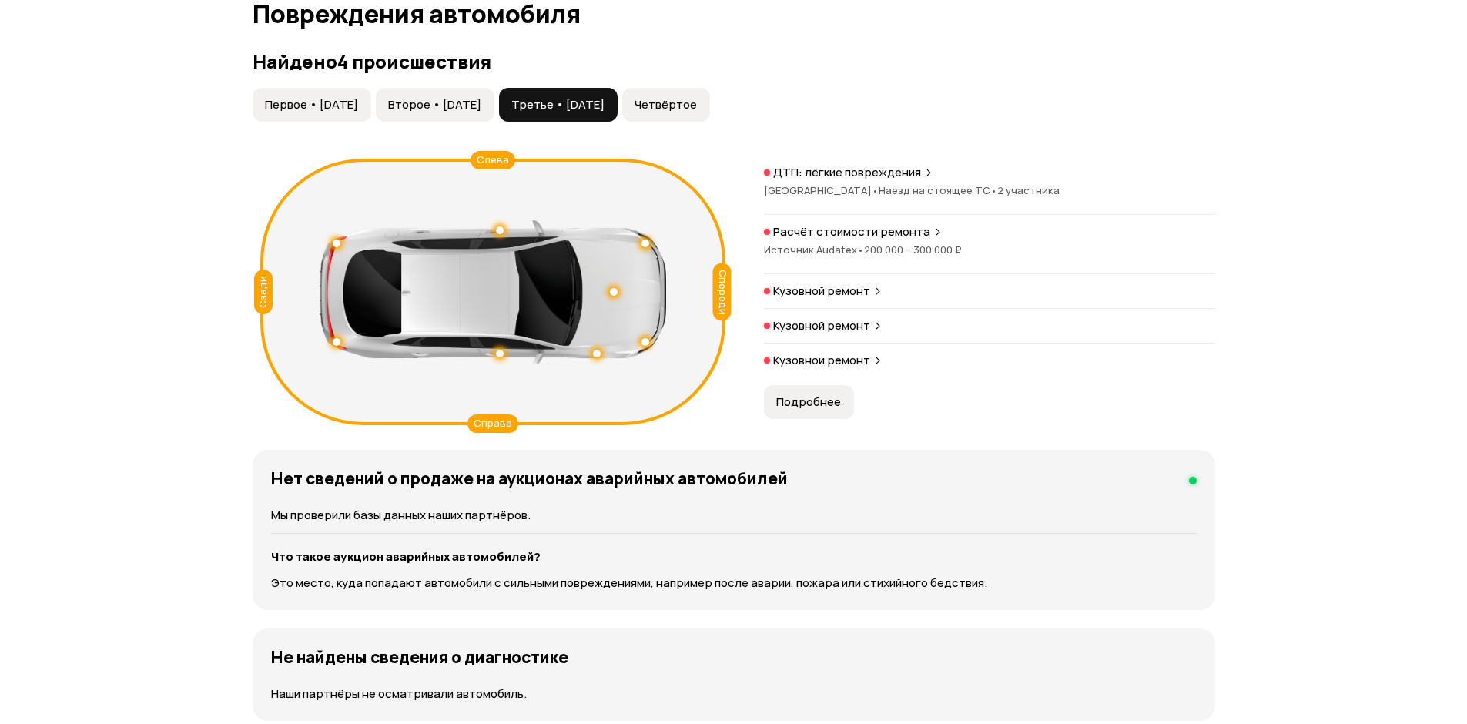
click at [697, 105] on span "Четвёртое" at bounding box center [665, 104] width 62 height 15
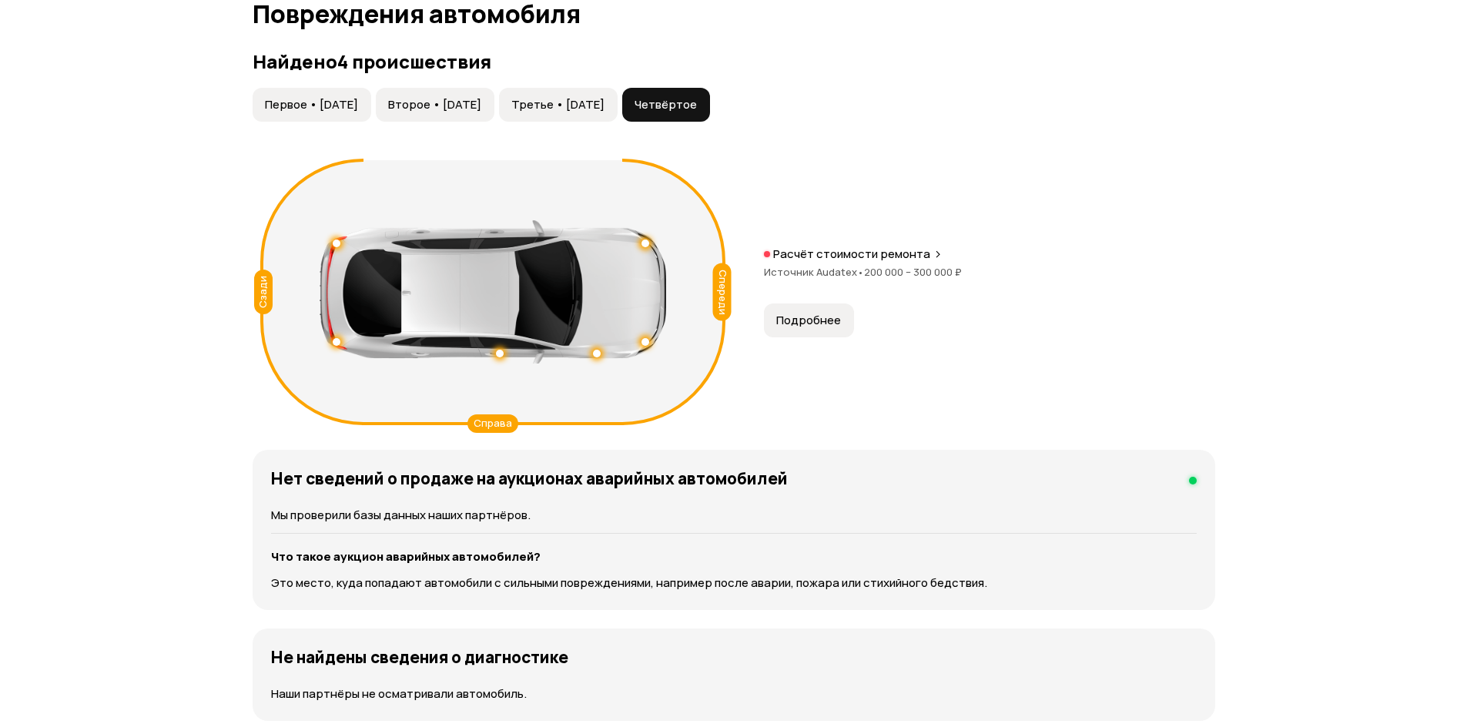
click at [604, 110] on span "Третье • [DATE]" at bounding box center [557, 104] width 93 height 15
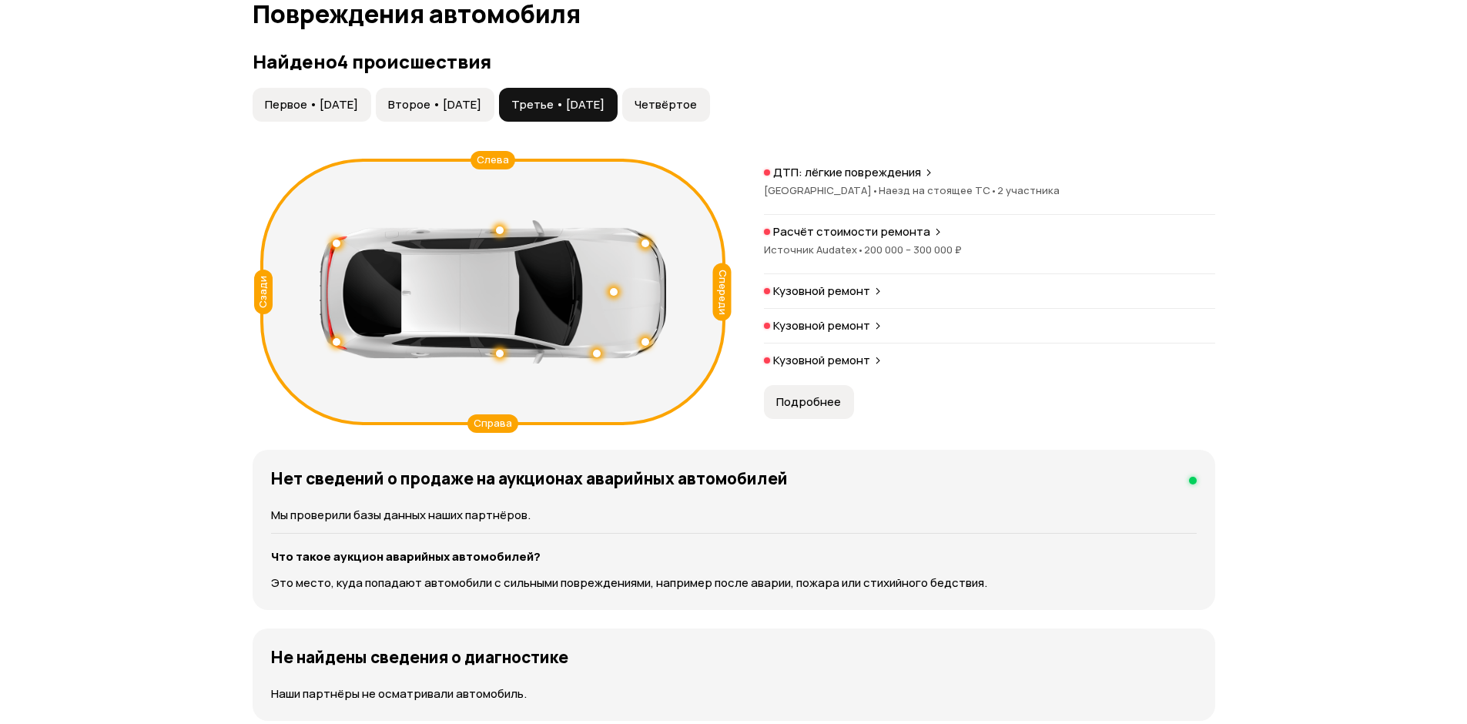
click at [710, 93] on button "Четвёртое" at bounding box center [666, 105] width 88 height 34
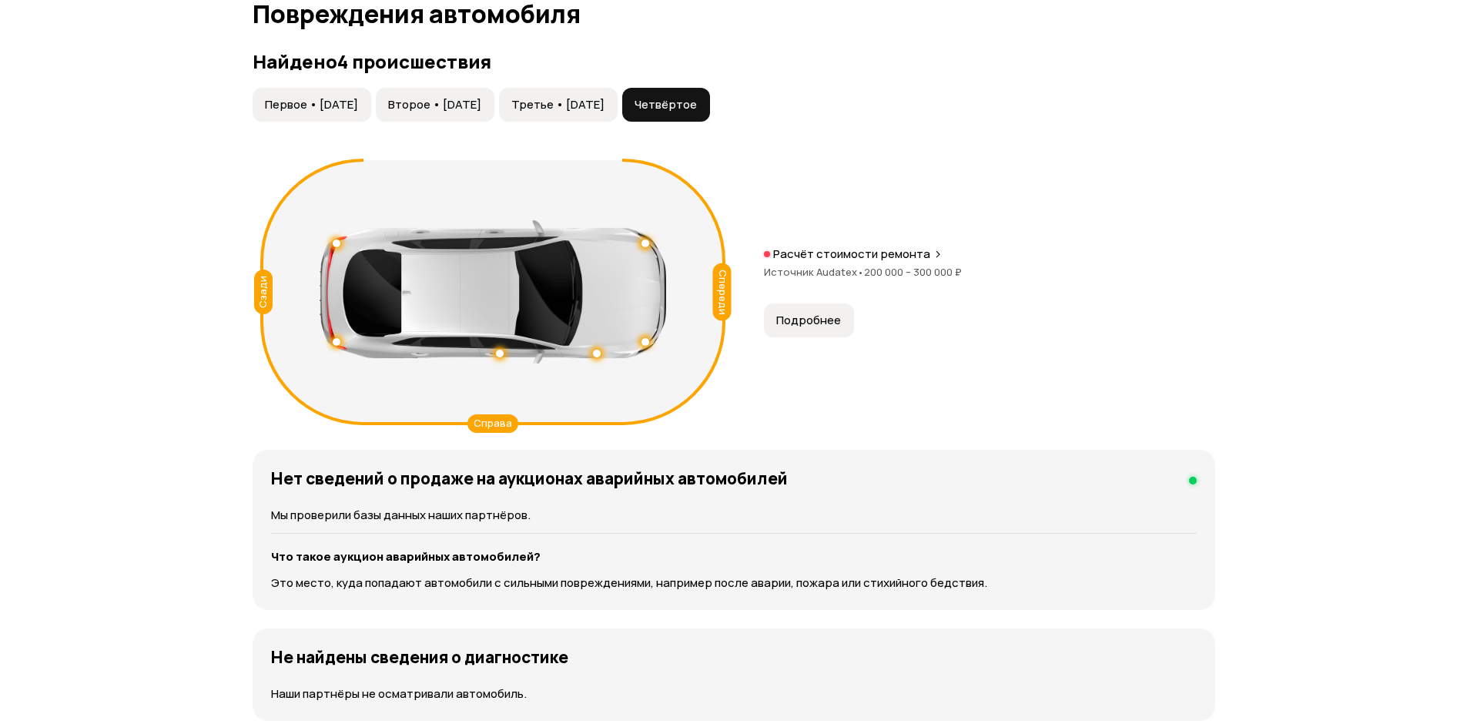
click at [801, 335] on button "Подробнее" at bounding box center [809, 320] width 90 height 34
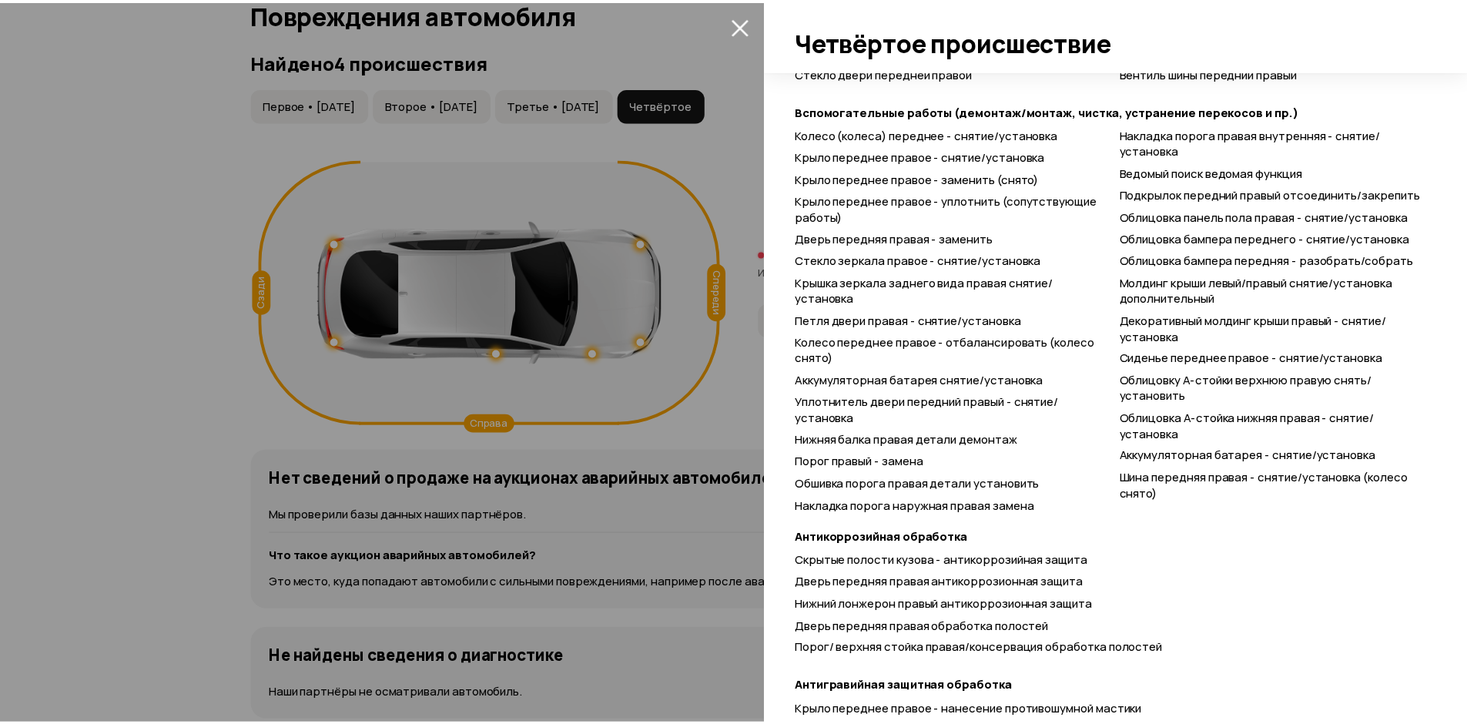
scroll to position [1251, 0]
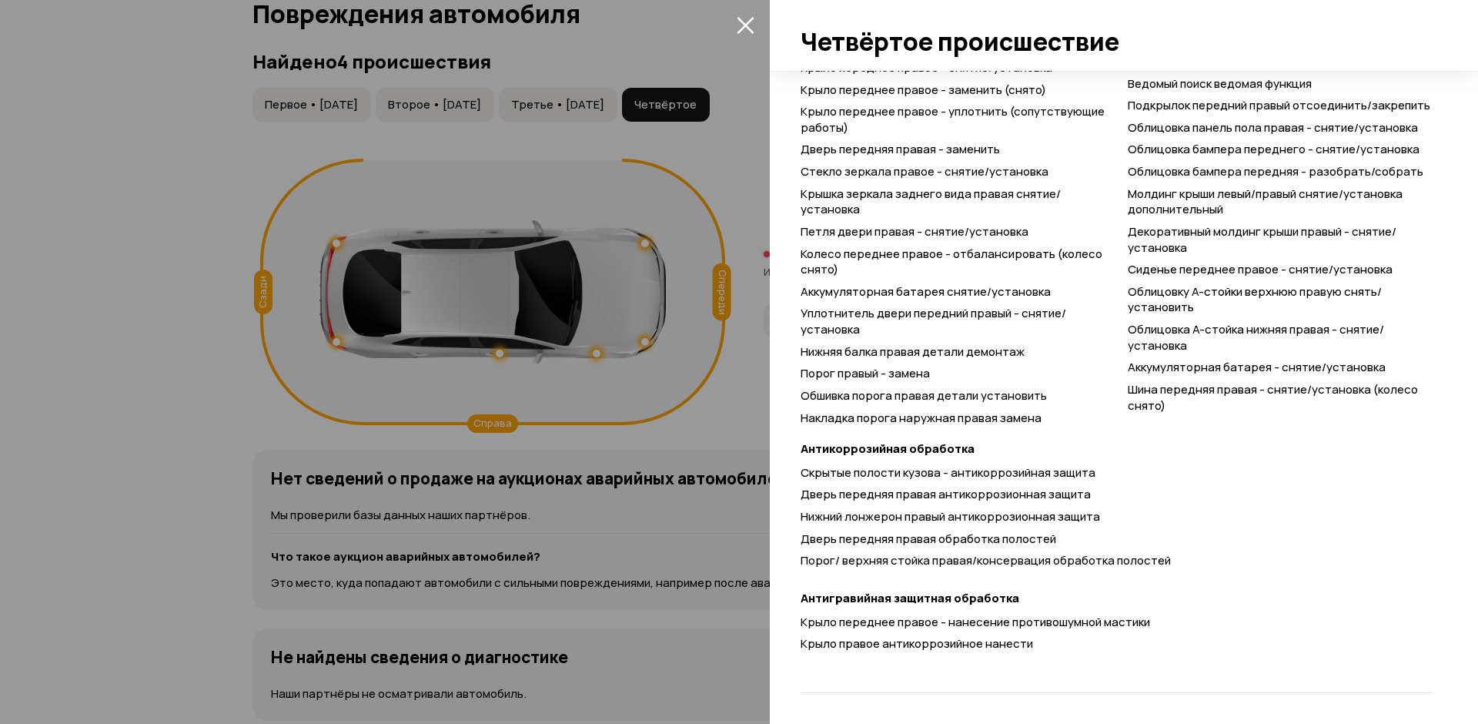
click at [530, 504] on div at bounding box center [739, 362] width 1478 height 724
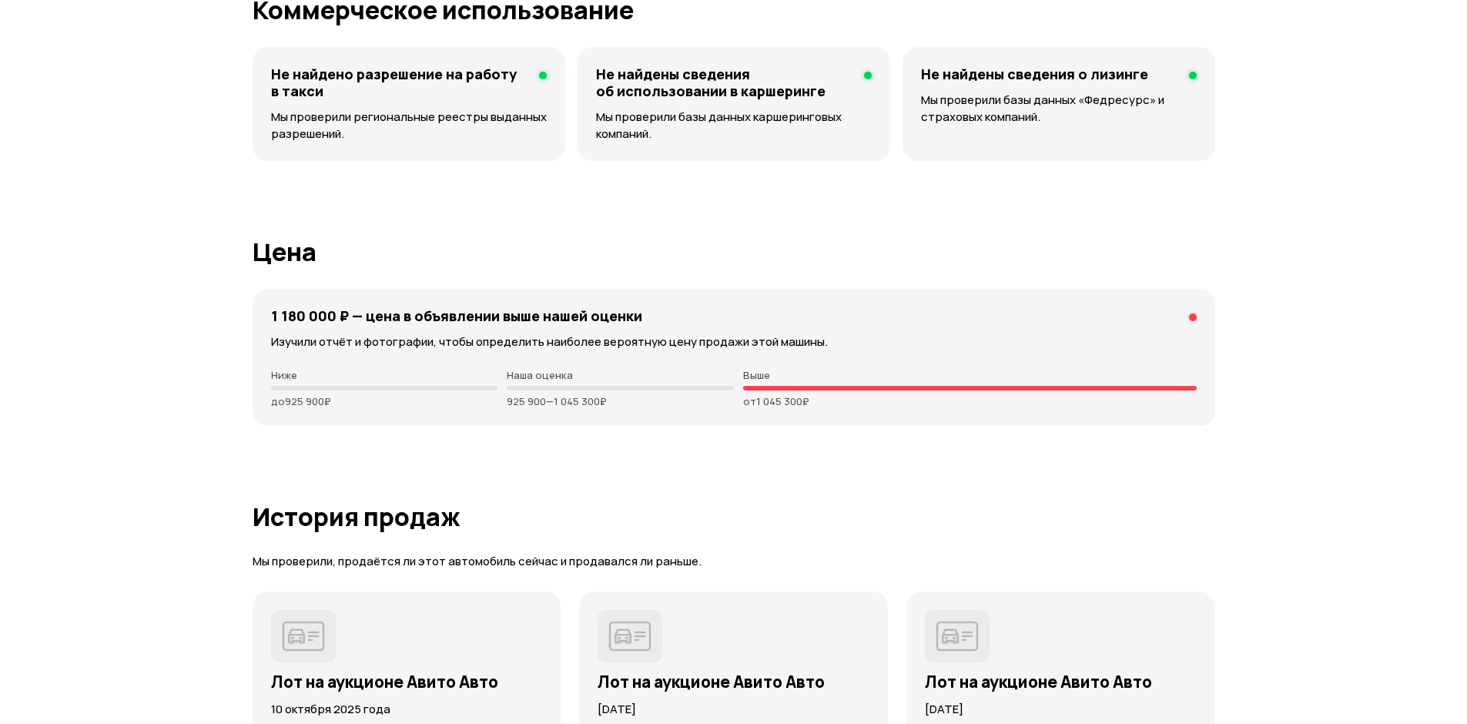
scroll to position [3905, 0]
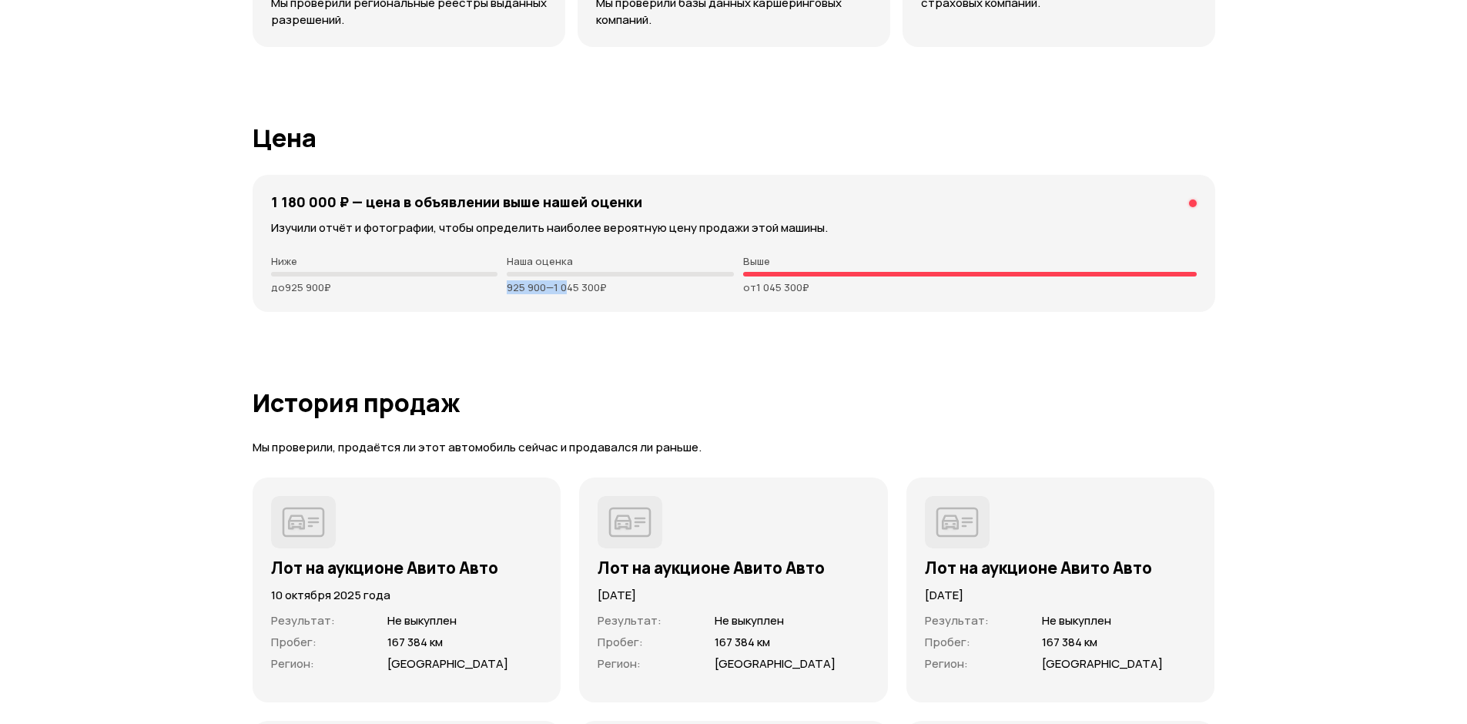
drag, startPoint x: 515, startPoint y: 290, endPoint x: 621, endPoint y: 289, distance: 106.3
click at [614, 289] on div "Ниже до 925 900 ₽ Наша оценка 925 900 — 1 045 300 ₽ Выше от 1 045 300 ₽" at bounding box center [733, 274] width 925 height 38
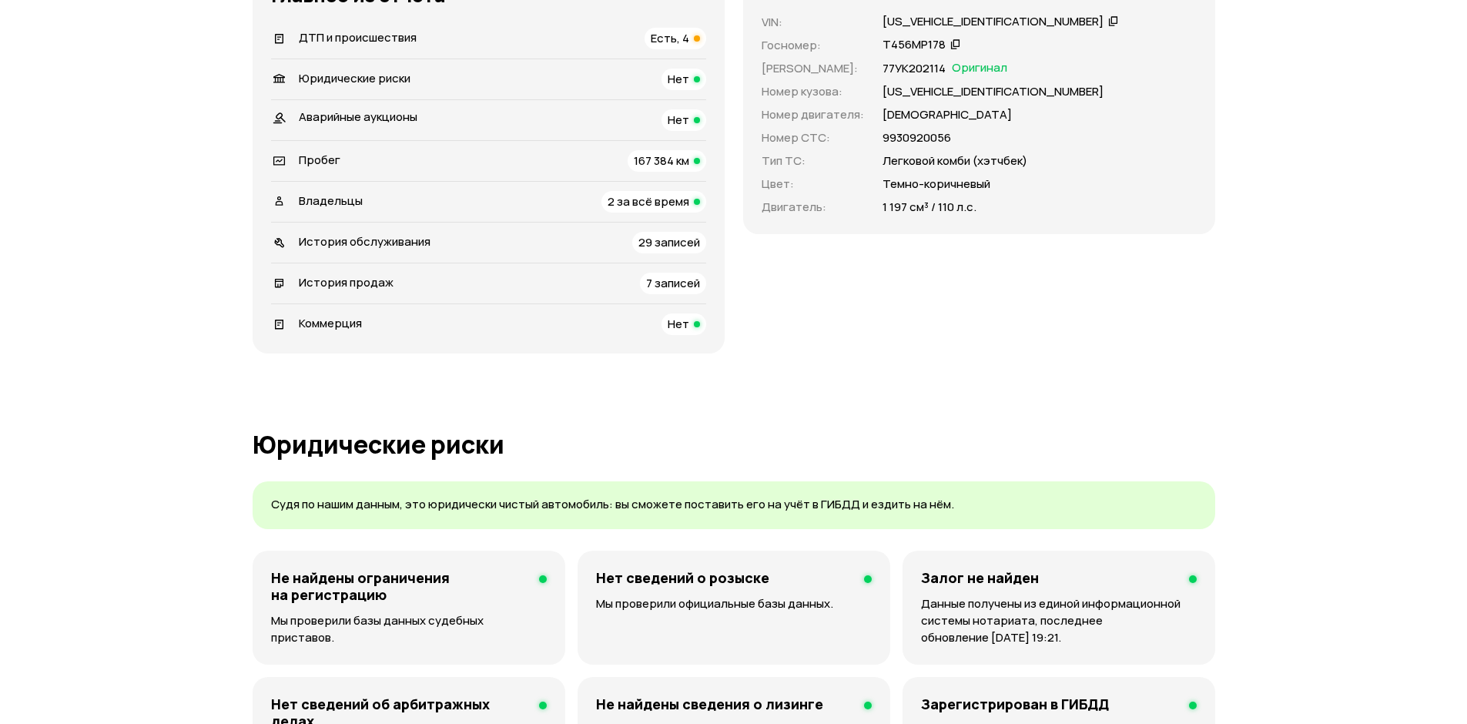
scroll to position [144, 0]
